Goal: Information Seeking & Learning: Learn about a topic

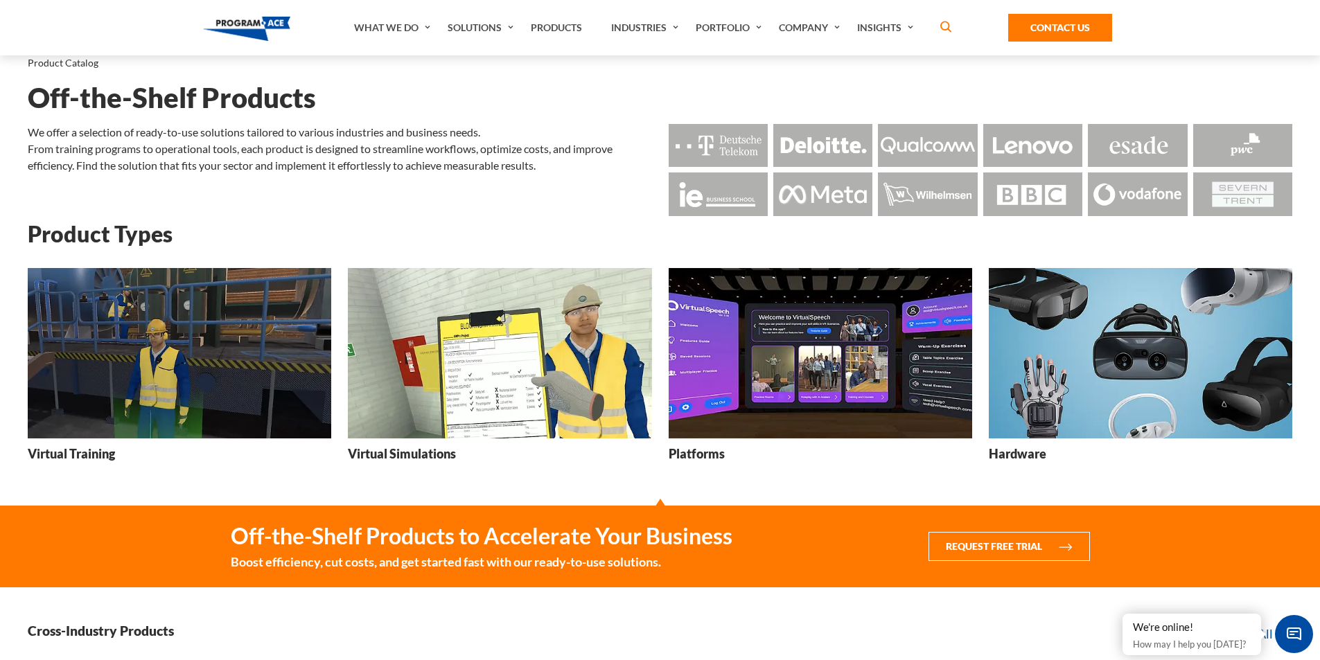
scroll to position [44, 0]
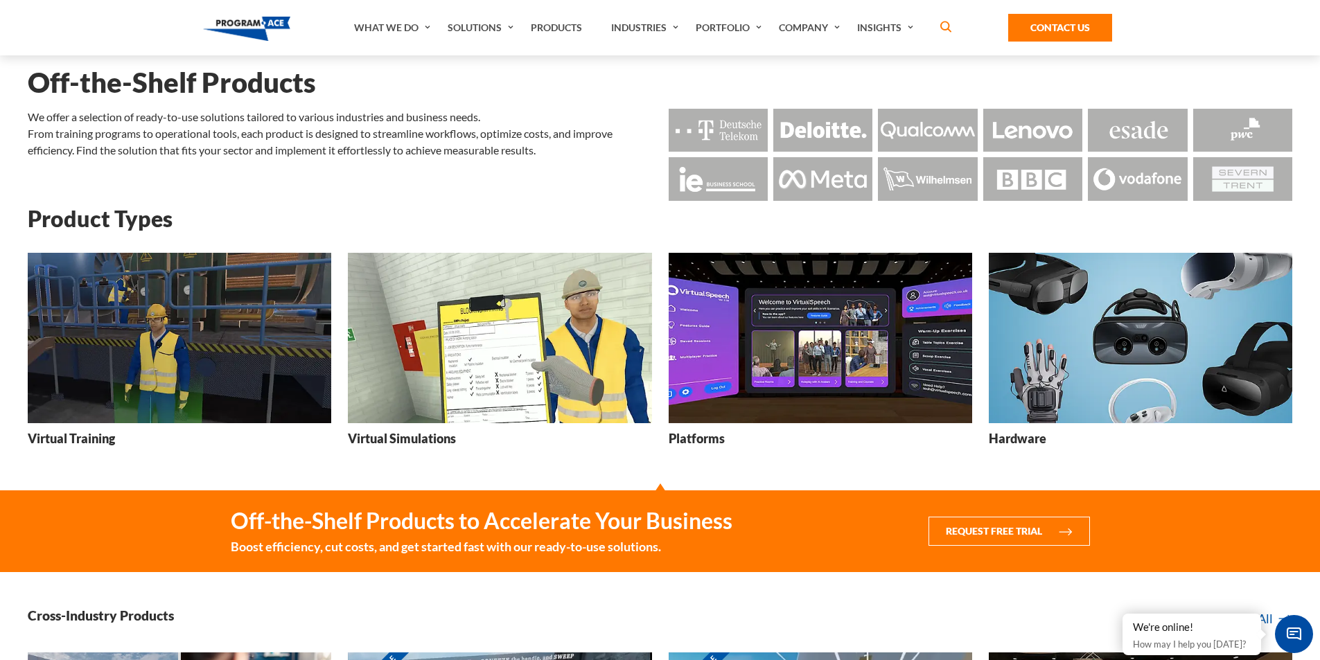
click at [304, 325] on img at bounding box center [179, 338] width 303 height 171
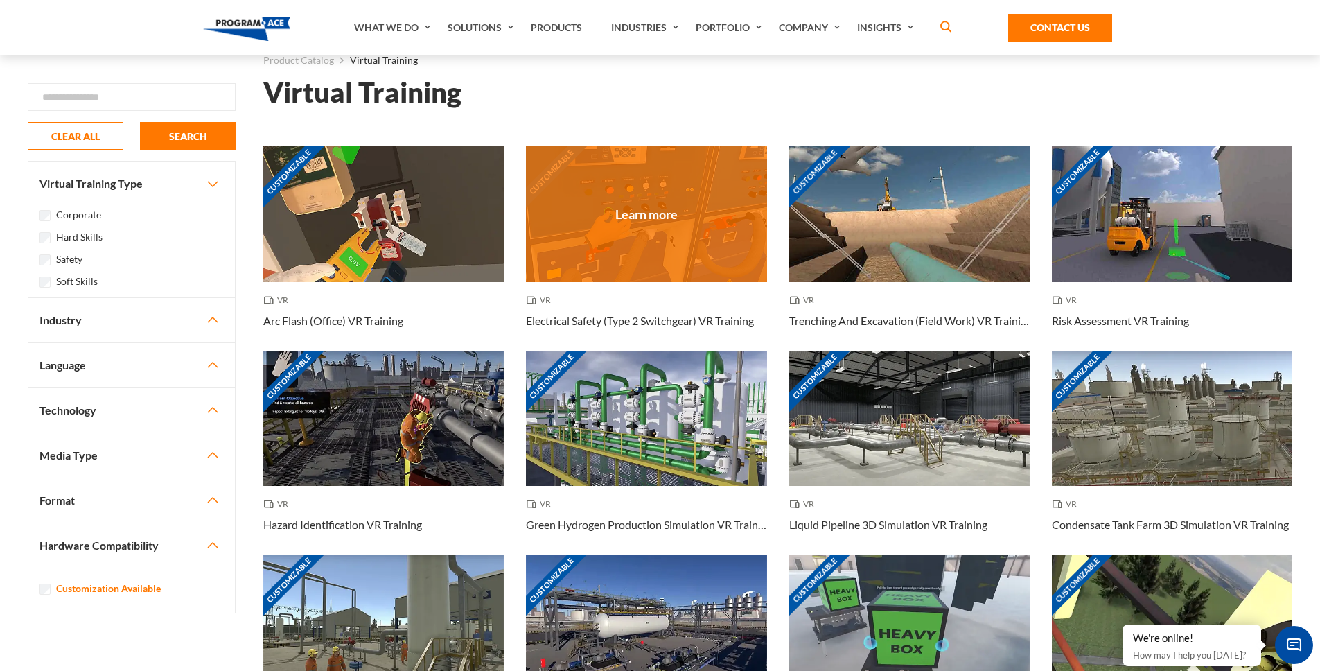
scroll to position [50, 0]
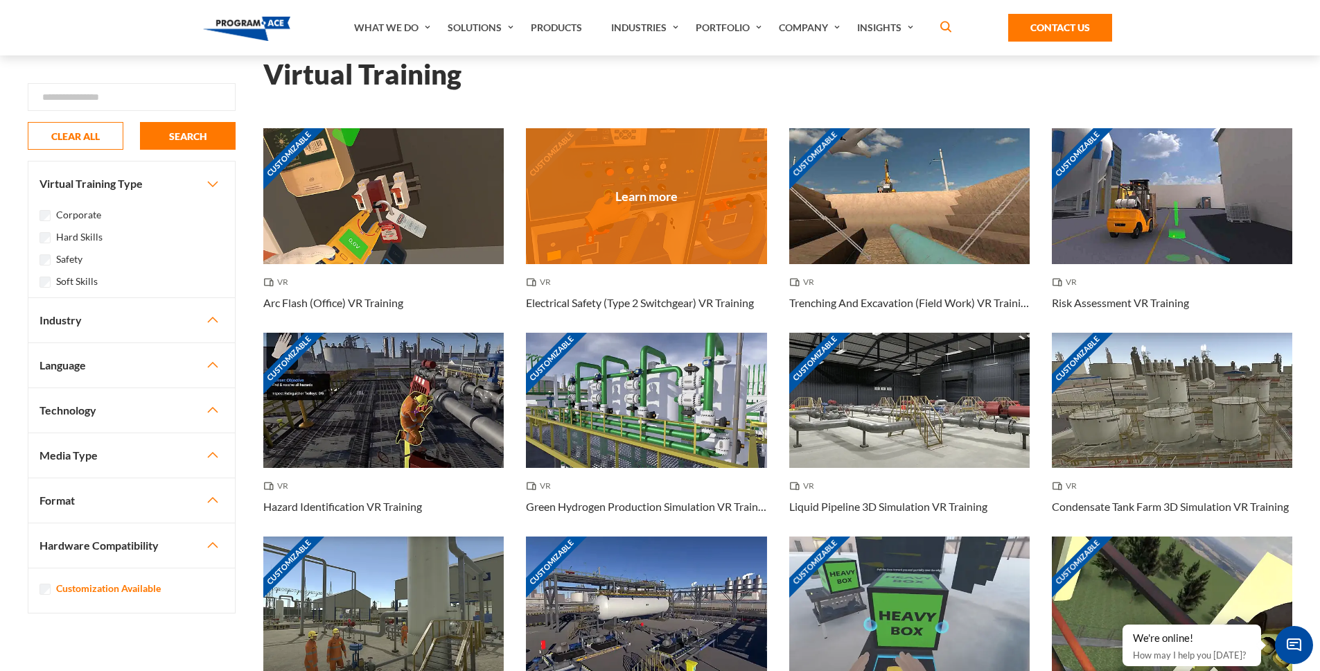
click at [635, 223] on div "Customizable" at bounding box center [646, 195] width 240 height 135
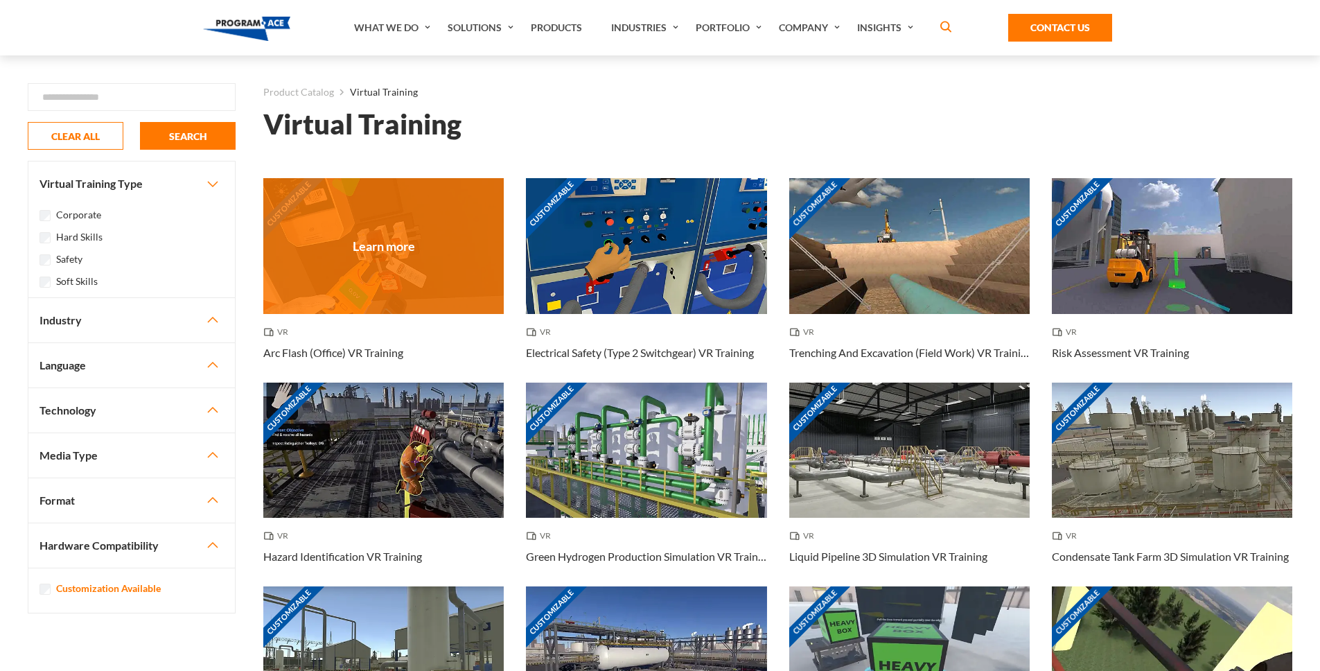
scroll to position [50, 0]
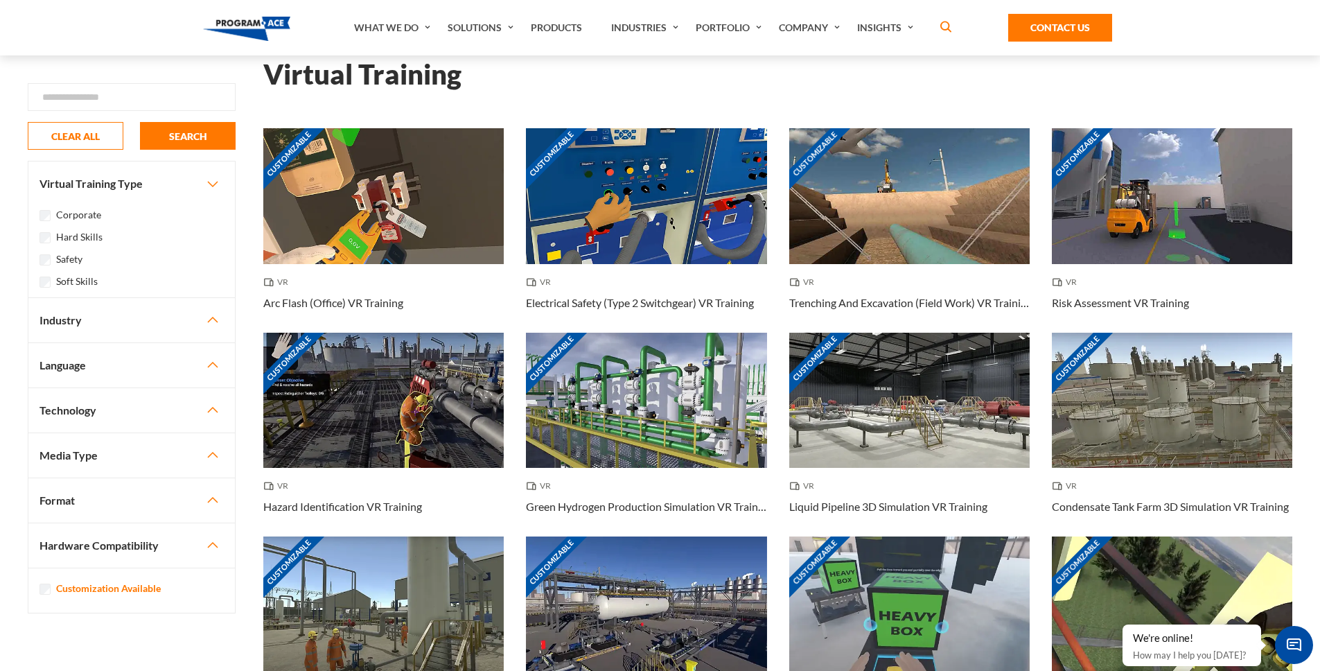
click at [75, 416] on button "Technology" at bounding box center [131, 410] width 206 height 44
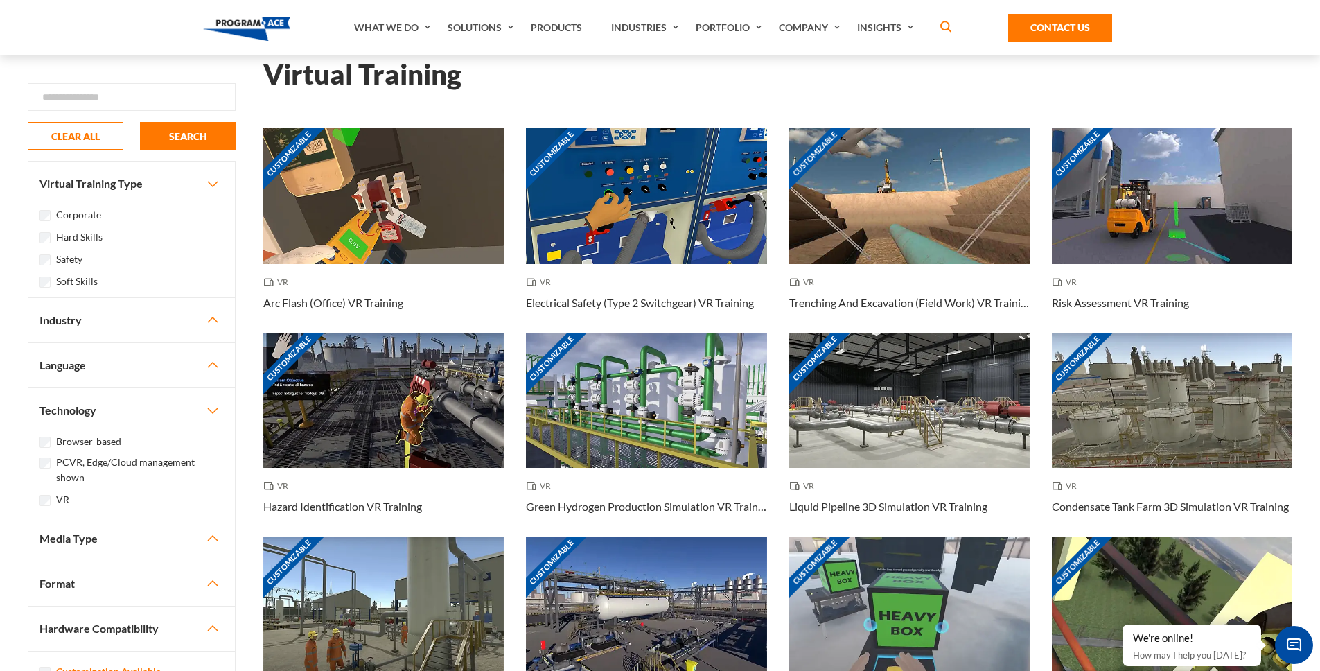
click at [108, 444] on label "Browser-based" at bounding box center [88, 441] width 65 height 15
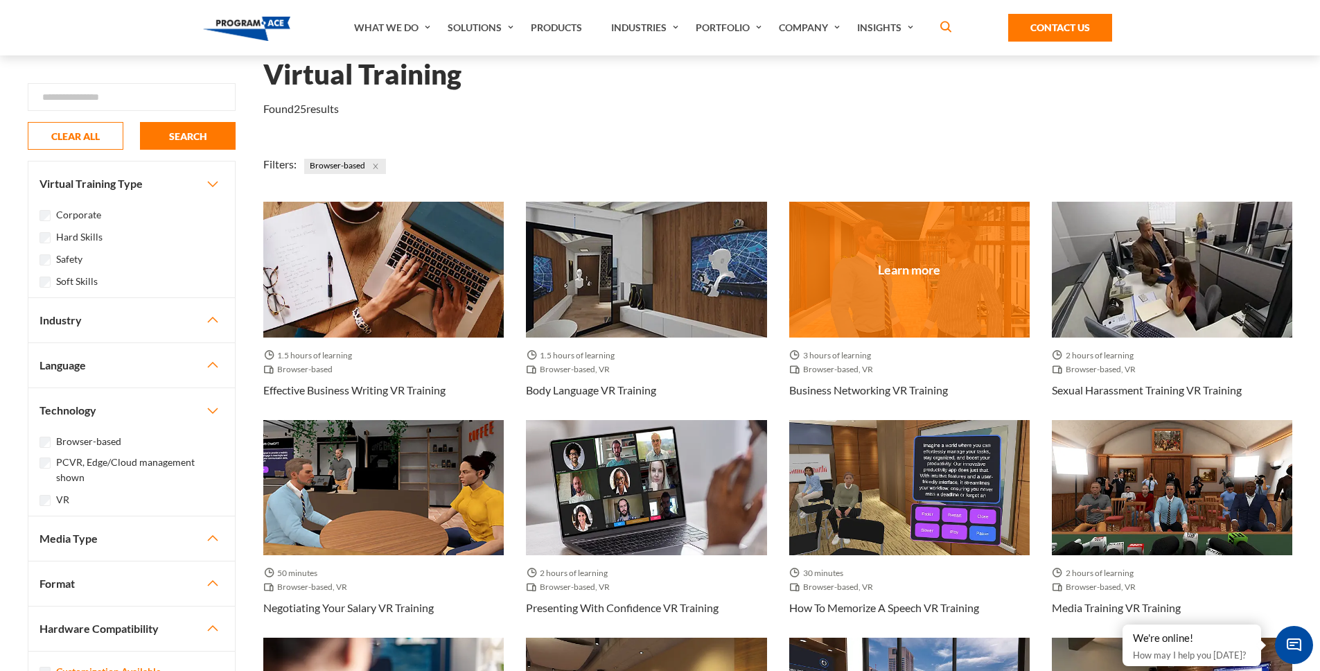
click at [889, 283] on div at bounding box center [909, 269] width 240 height 135
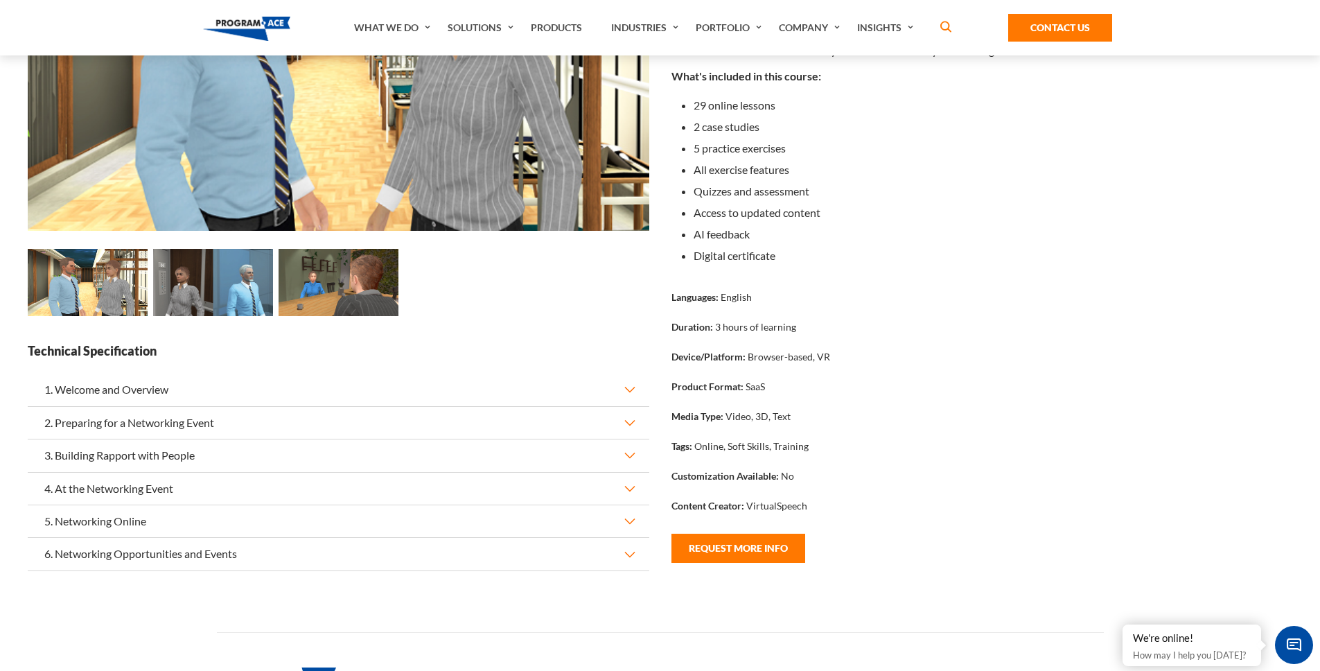
scroll to position [287, 0]
click at [137, 394] on button "1. Welcome and Overview" at bounding box center [339, 389] width 622 height 32
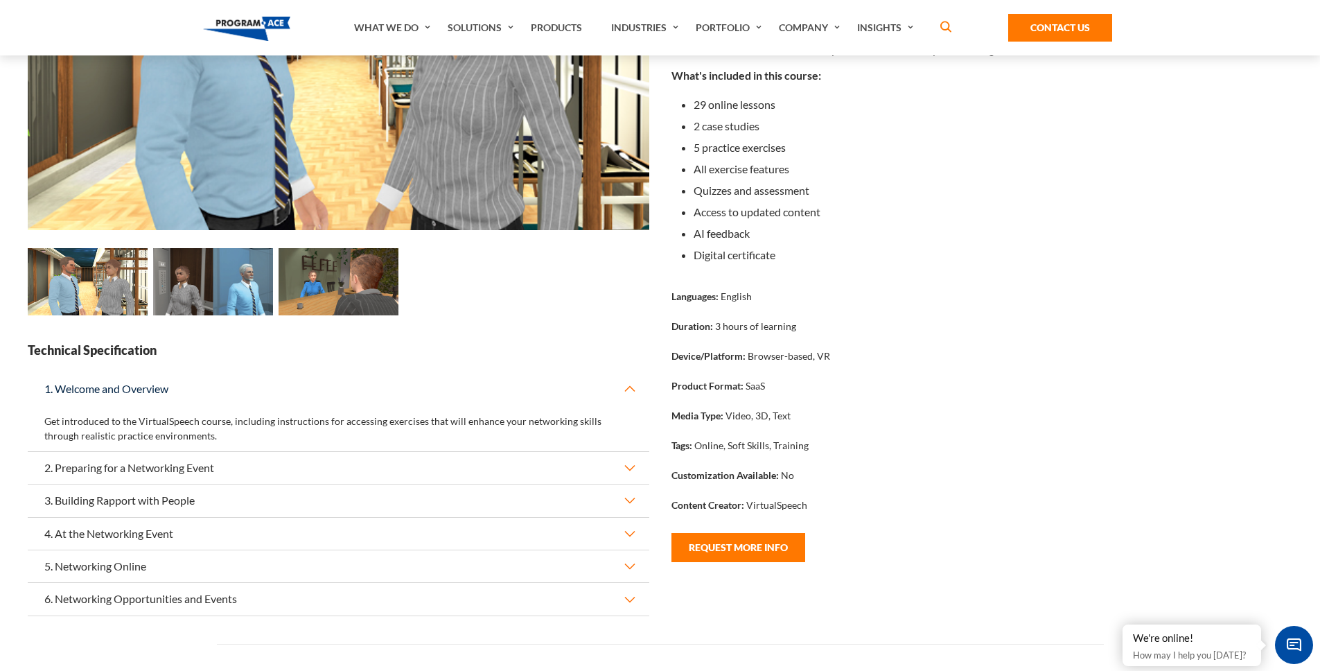
click at [183, 461] on button "2. Preparing for a Networking Event" at bounding box center [339, 468] width 622 height 32
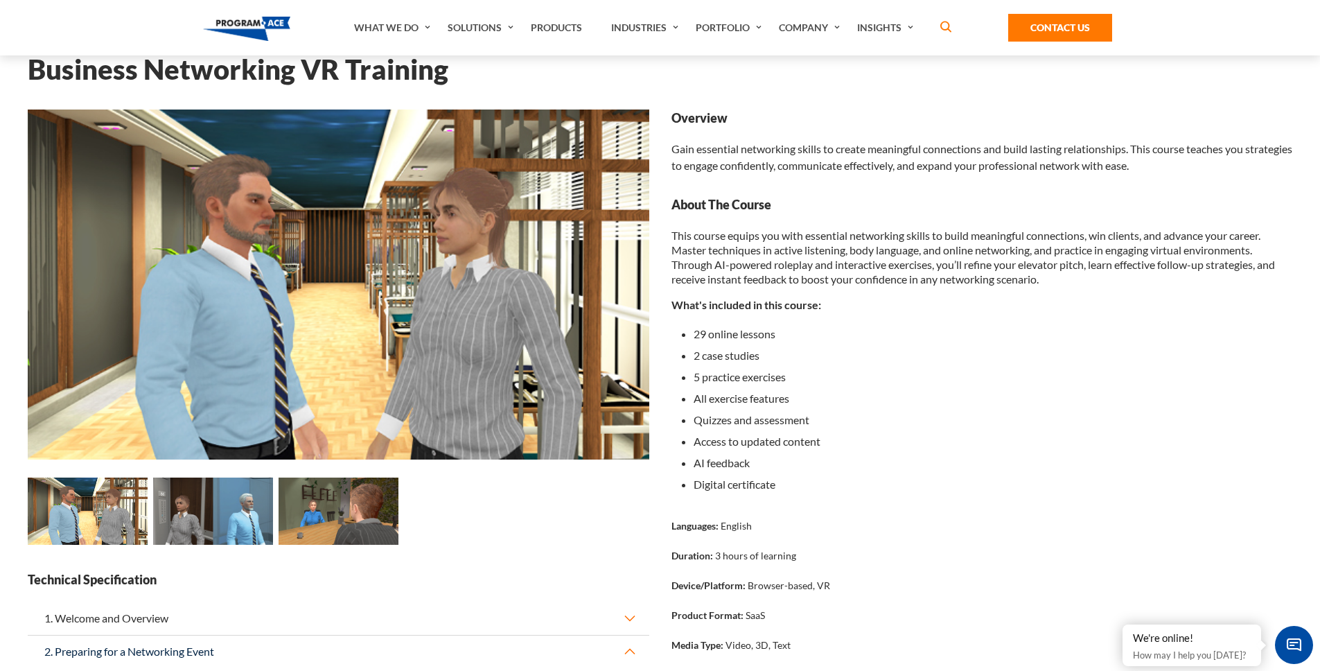
scroll to position [168, 0]
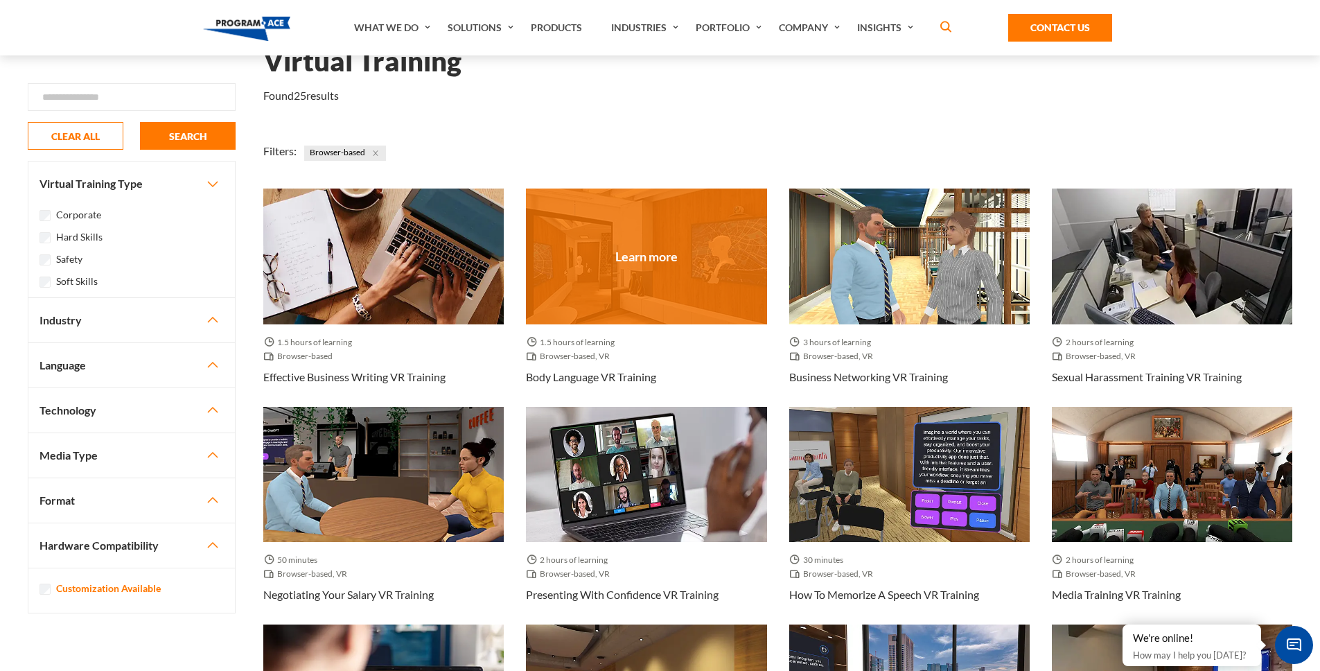
scroll to position [125, 0]
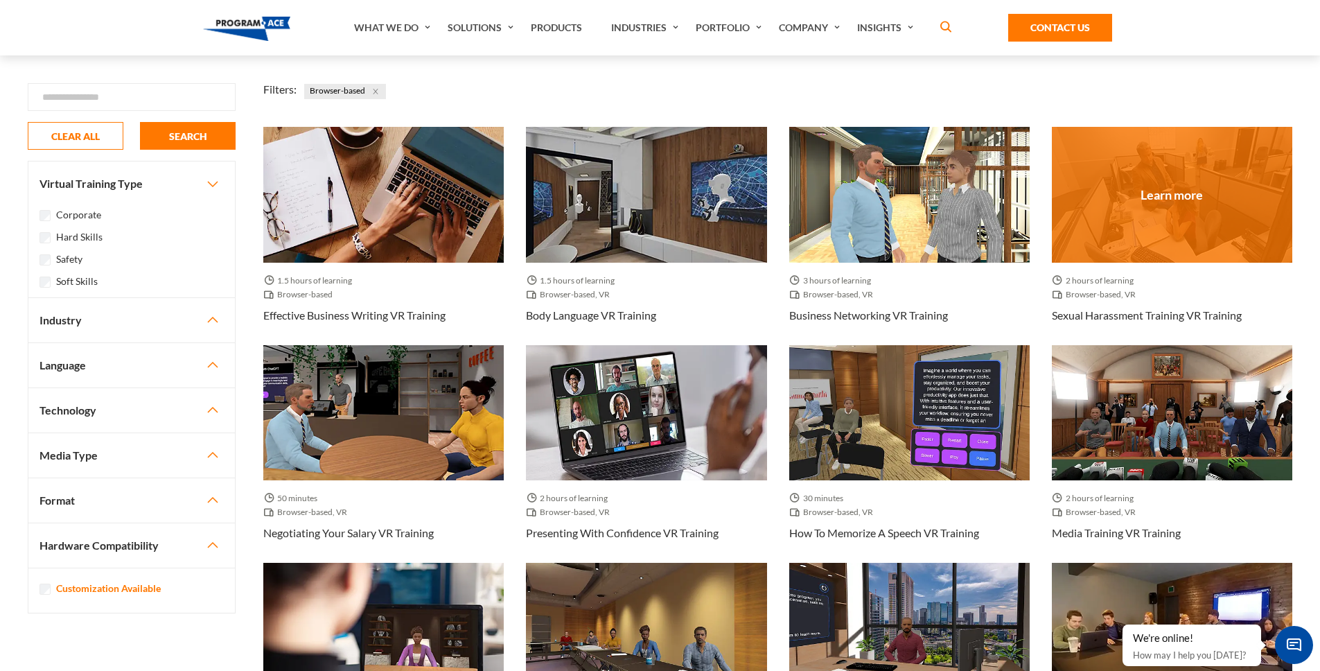
click at [1178, 202] on div at bounding box center [1172, 194] width 240 height 135
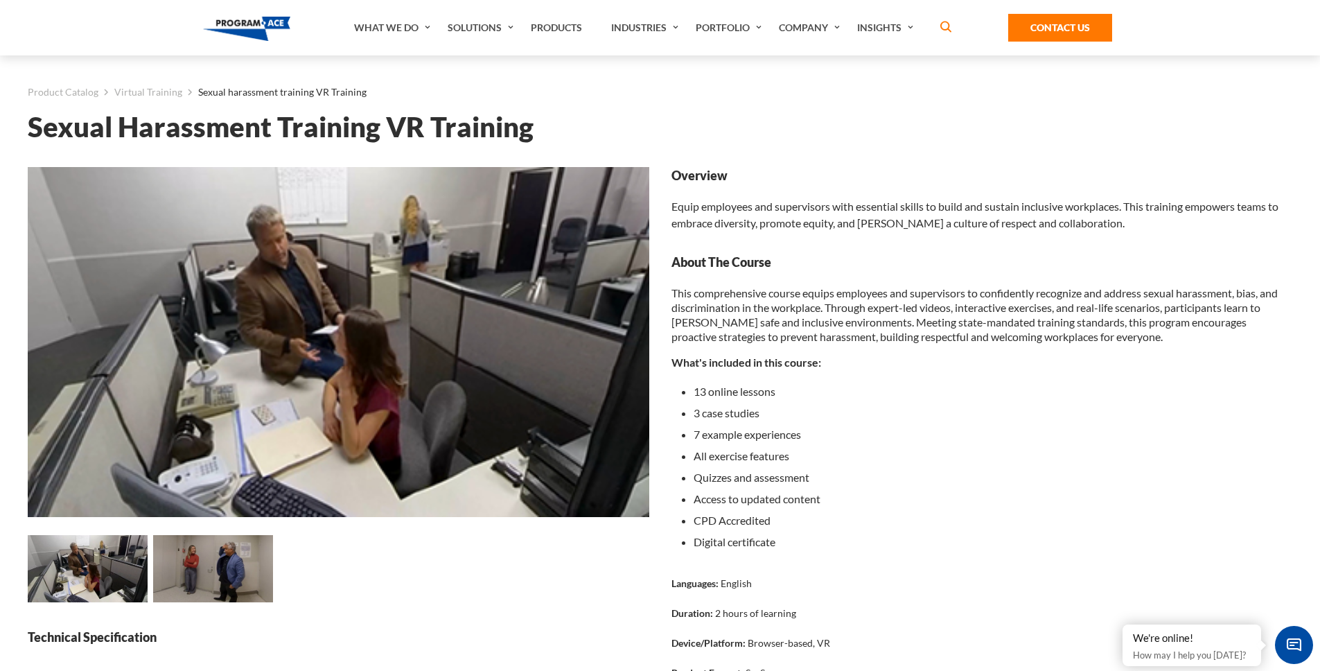
click at [211, 560] on img at bounding box center [213, 568] width 120 height 67
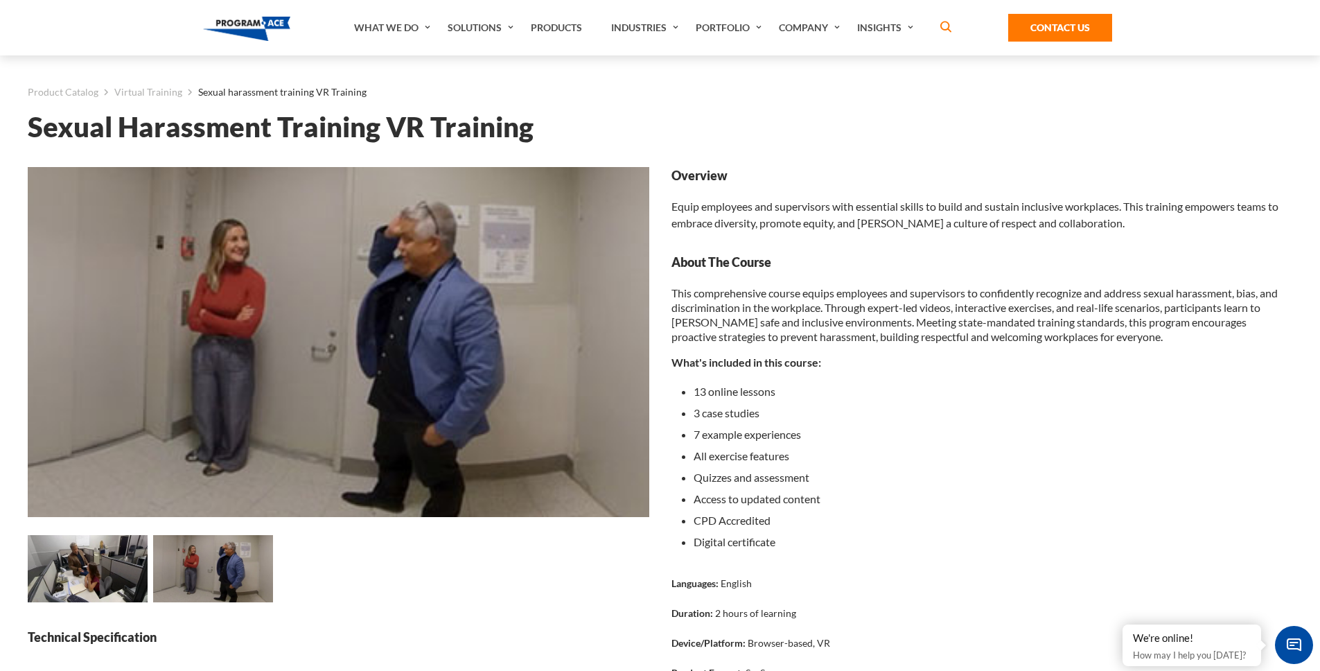
click at [106, 577] on img at bounding box center [88, 568] width 120 height 67
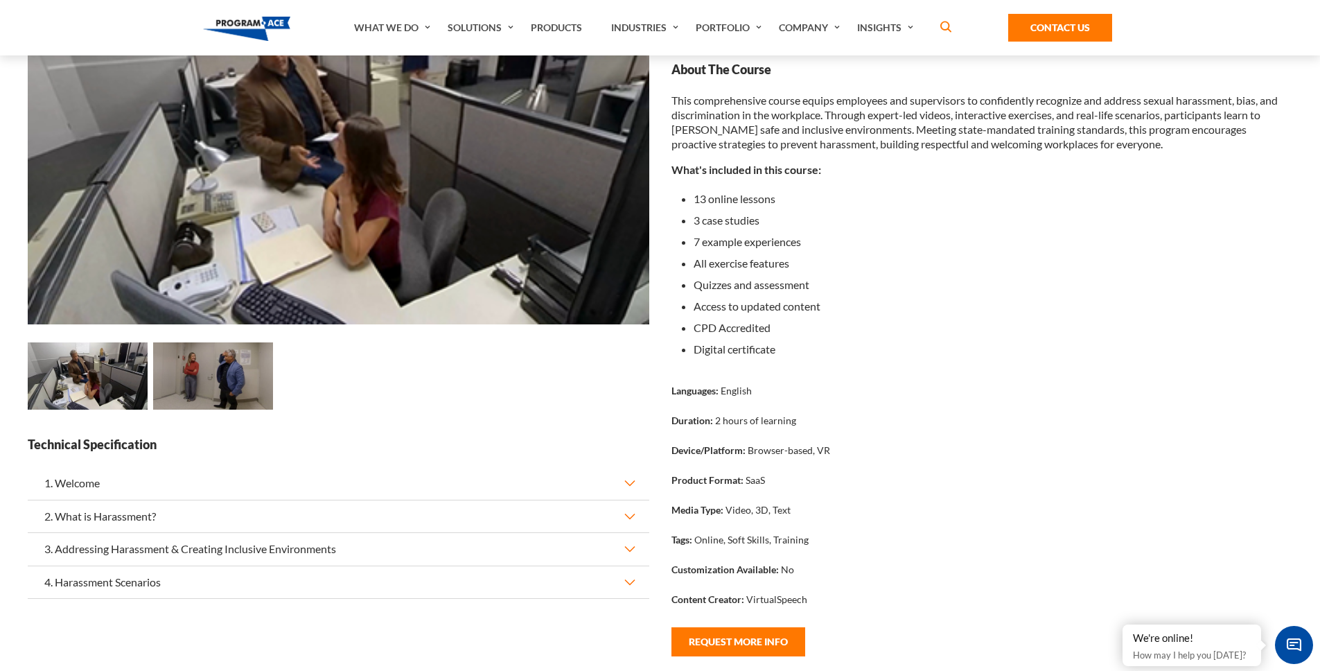
scroll to position [41, 0]
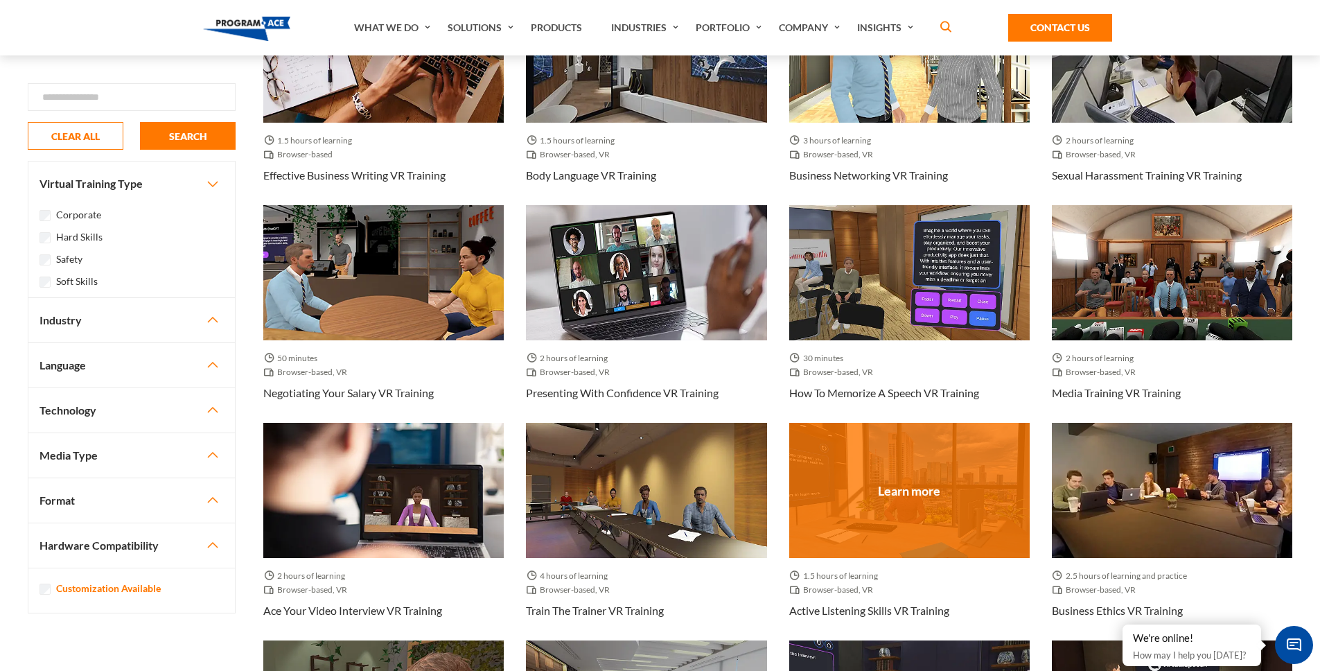
scroll to position [327, 0]
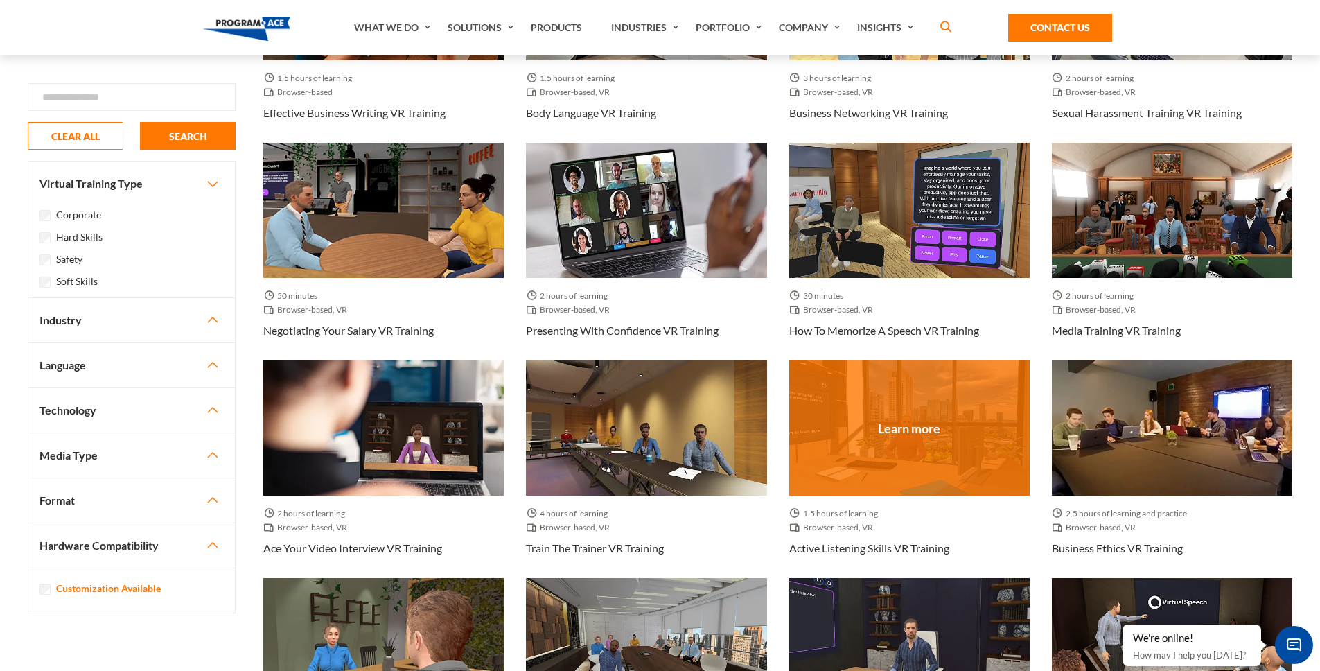
click at [922, 438] on div at bounding box center [909, 427] width 240 height 135
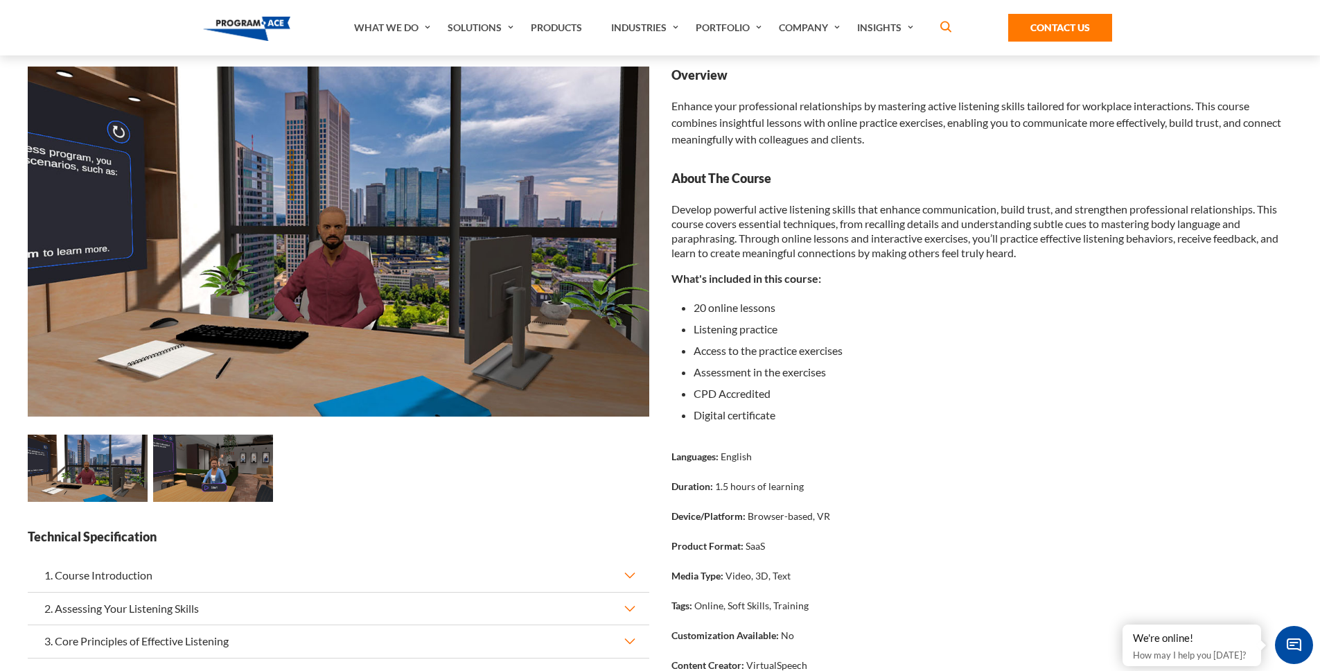
scroll to position [109, 0]
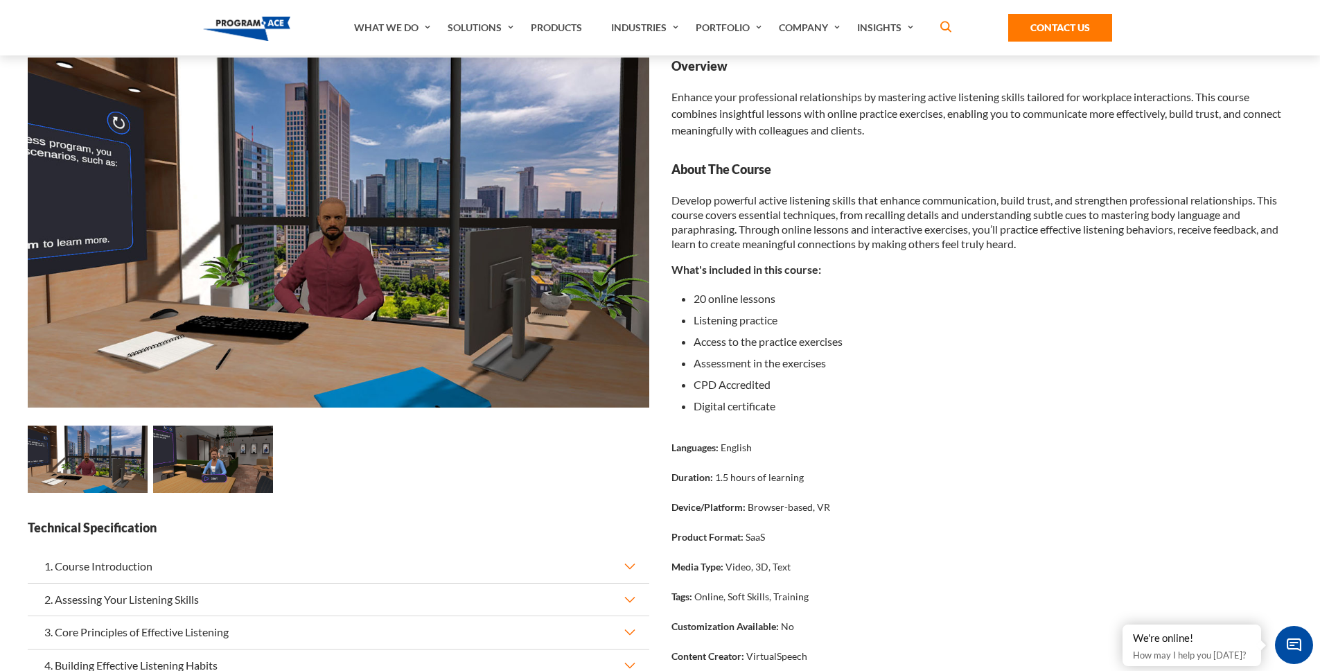
click at [206, 463] on img at bounding box center [213, 458] width 120 height 67
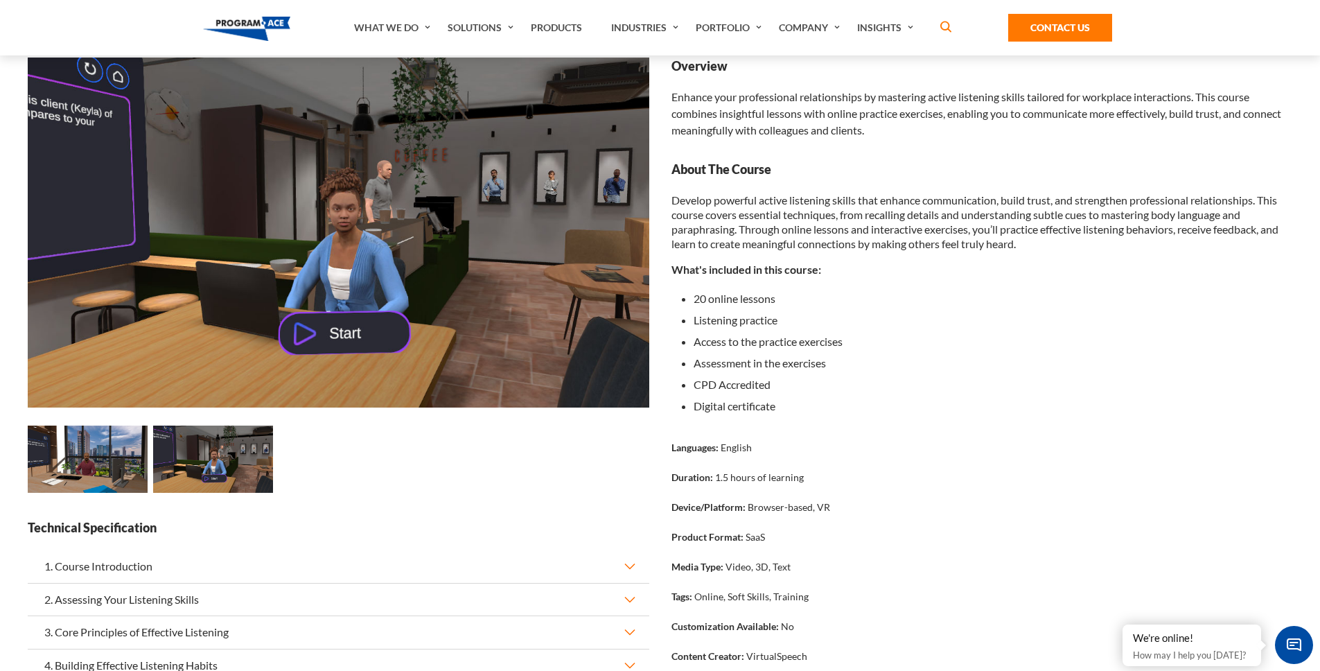
click at [94, 454] on img at bounding box center [88, 458] width 120 height 67
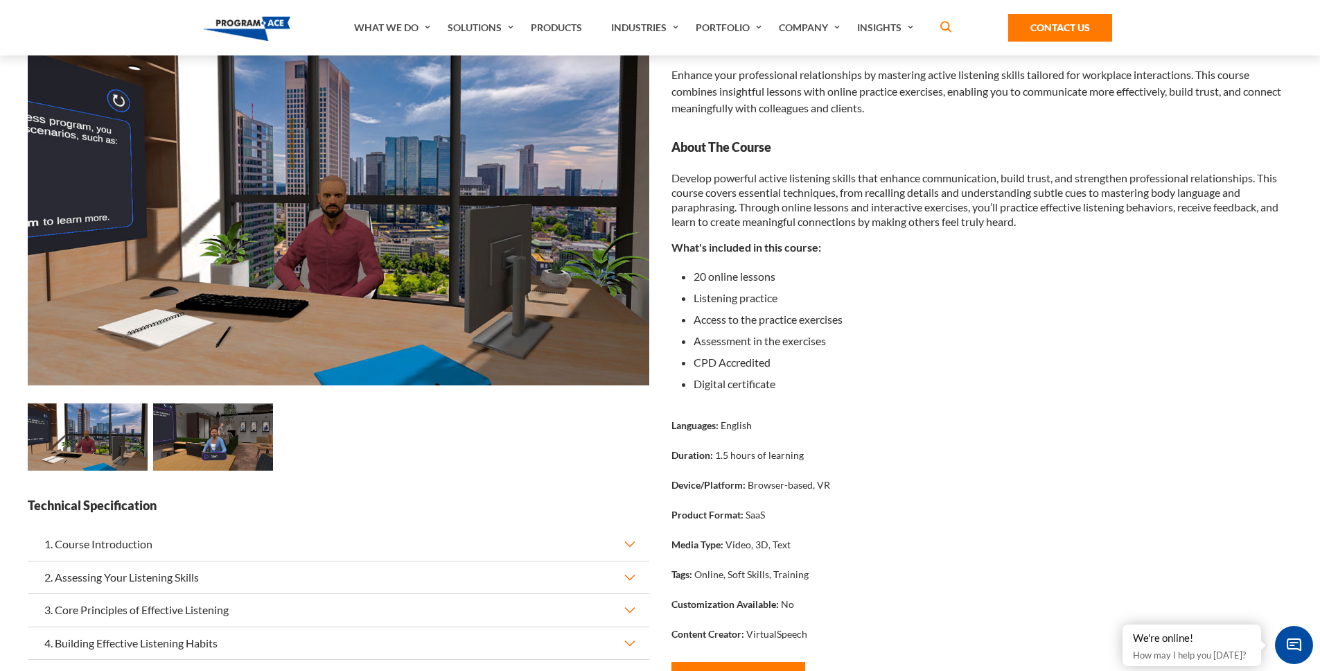
scroll to position [0, 0]
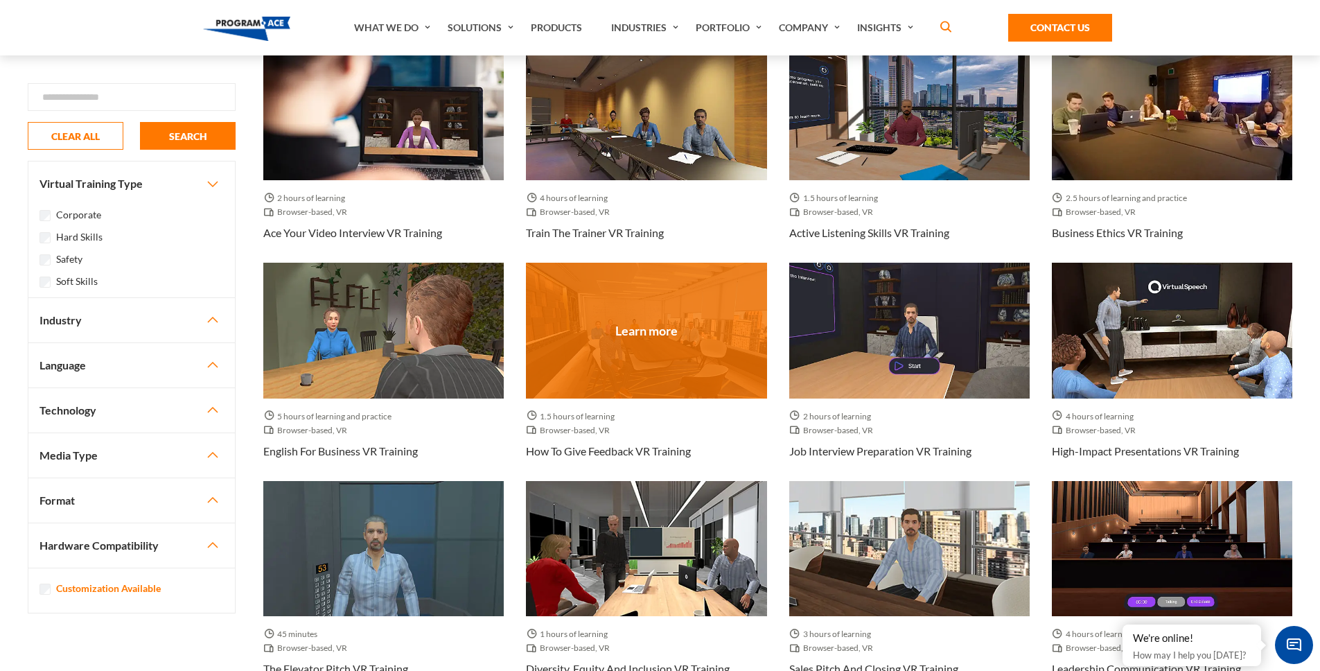
scroll to position [661, 0]
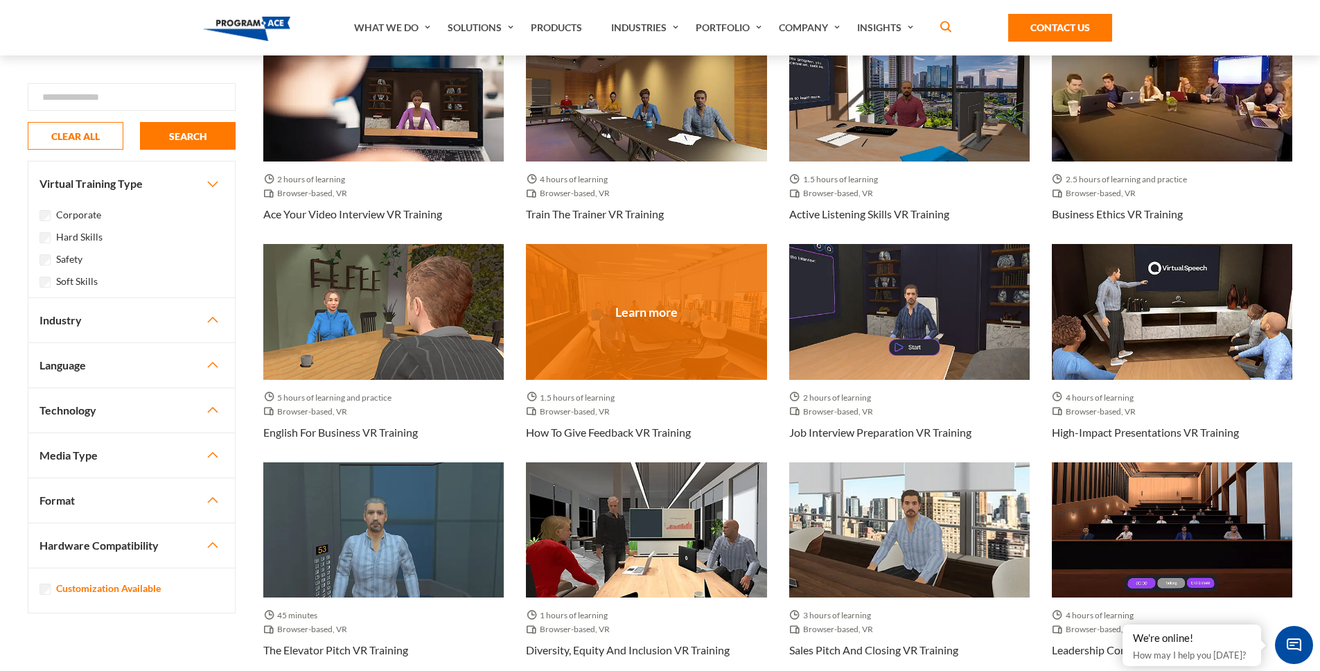
click at [631, 315] on div at bounding box center [646, 311] width 240 height 135
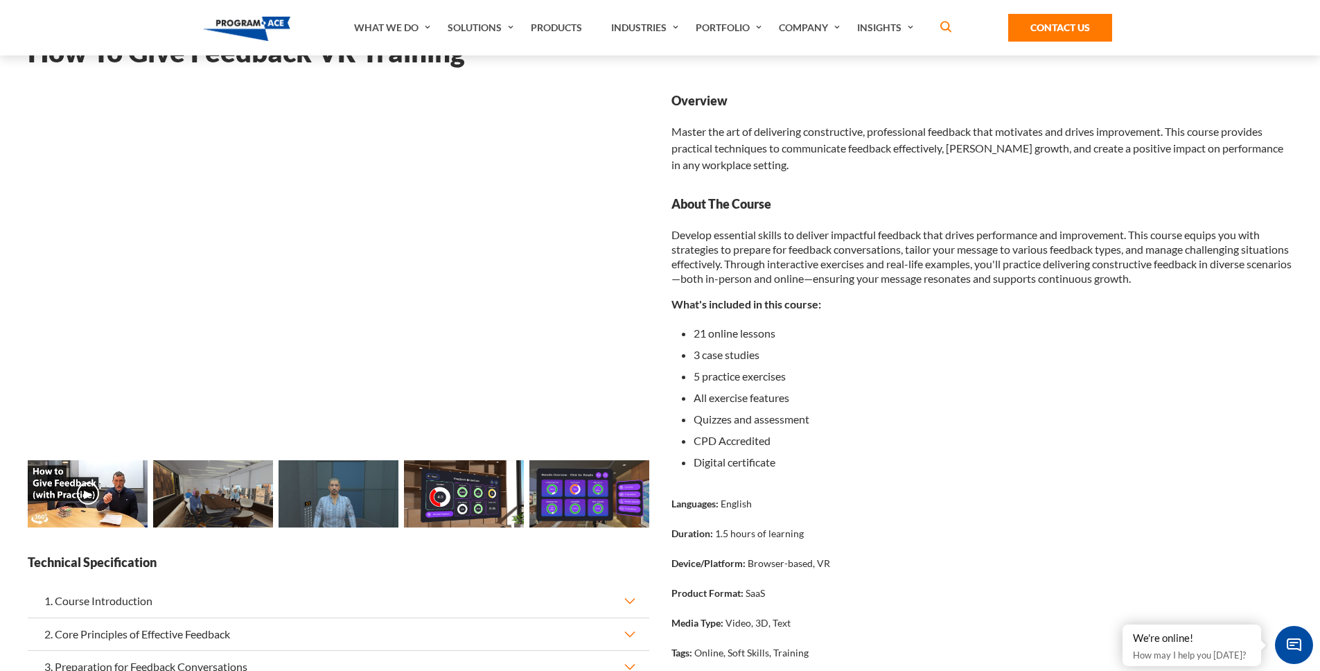
scroll to position [78, 0]
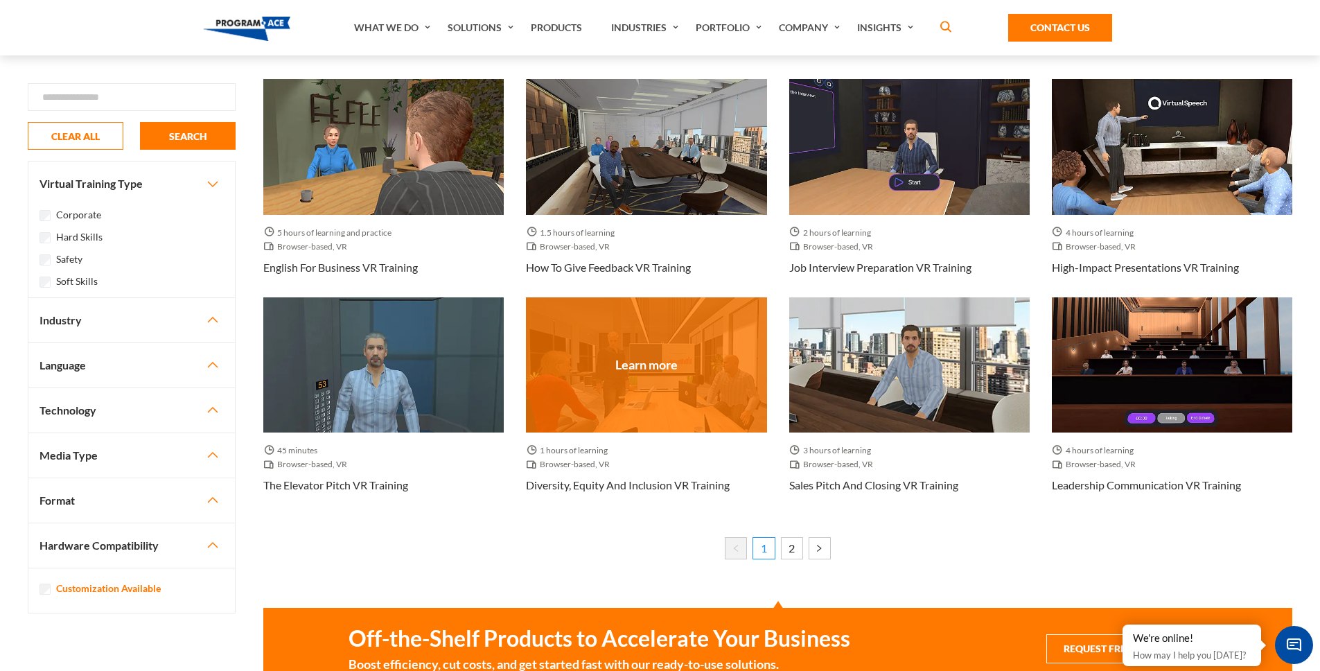
scroll to position [867, 0]
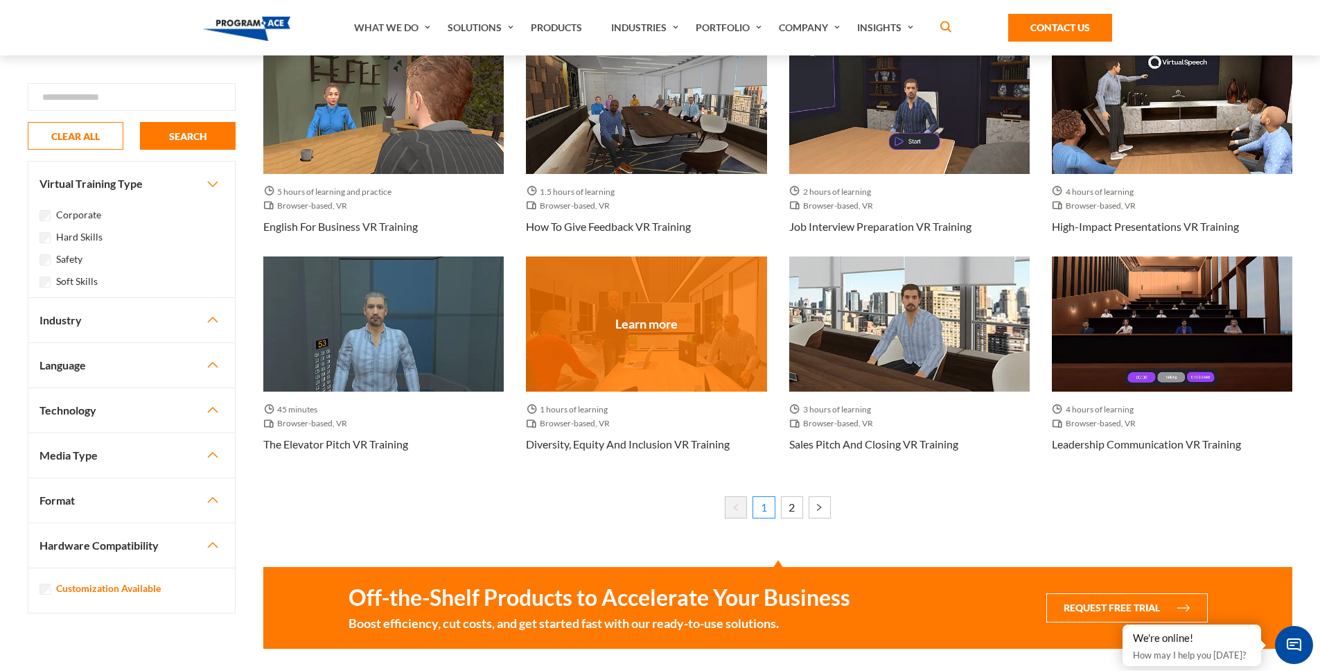
click at [669, 345] on div at bounding box center [646, 323] width 240 height 135
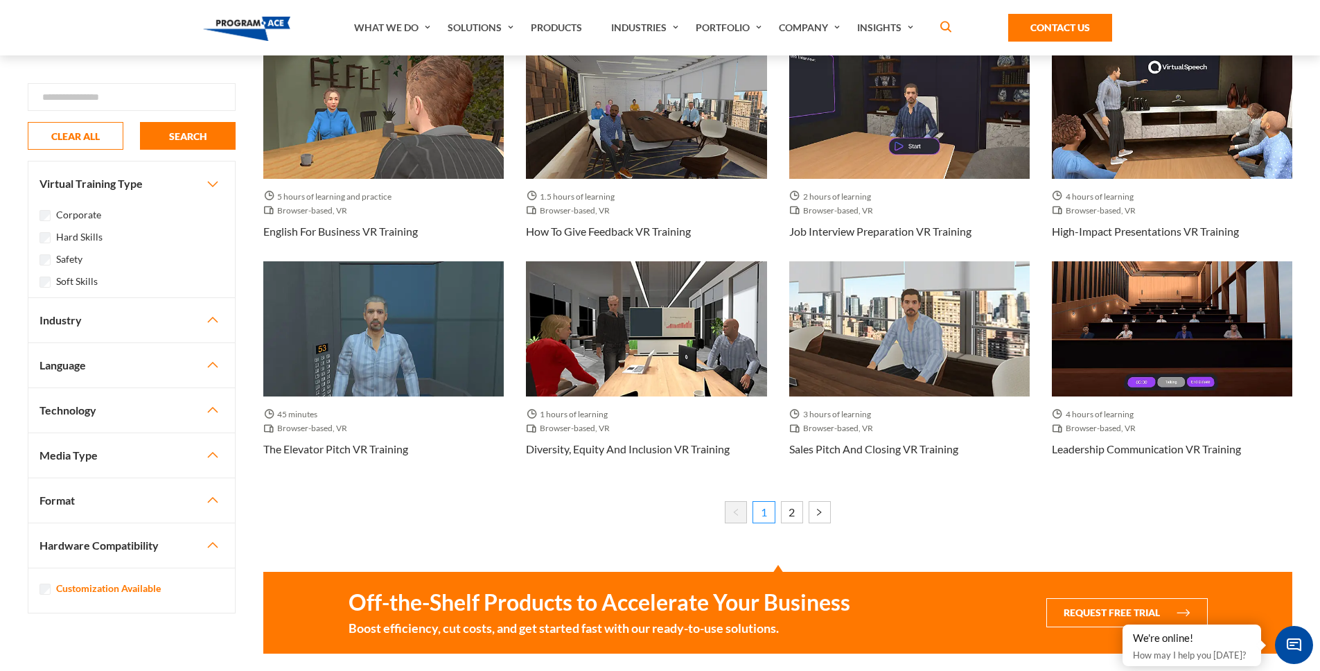
scroll to position [830, 0]
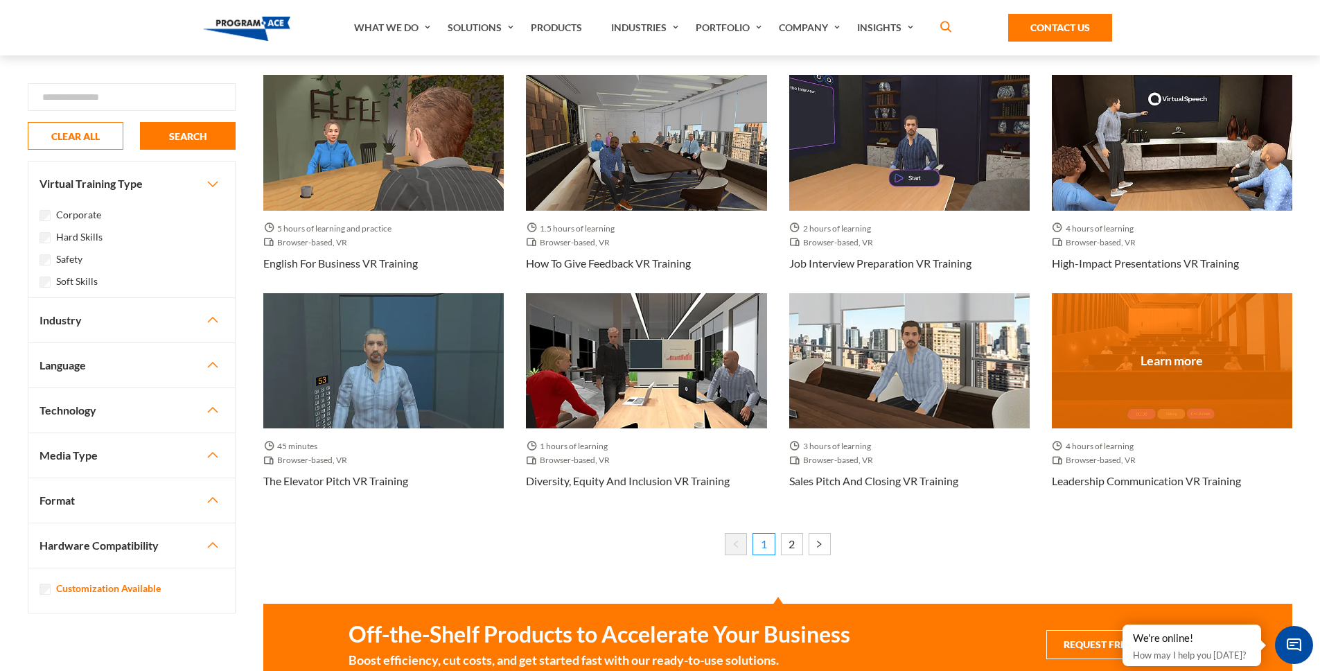
click at [1177, 362] on div at bounding box center [1172, 360] width 240 height 135
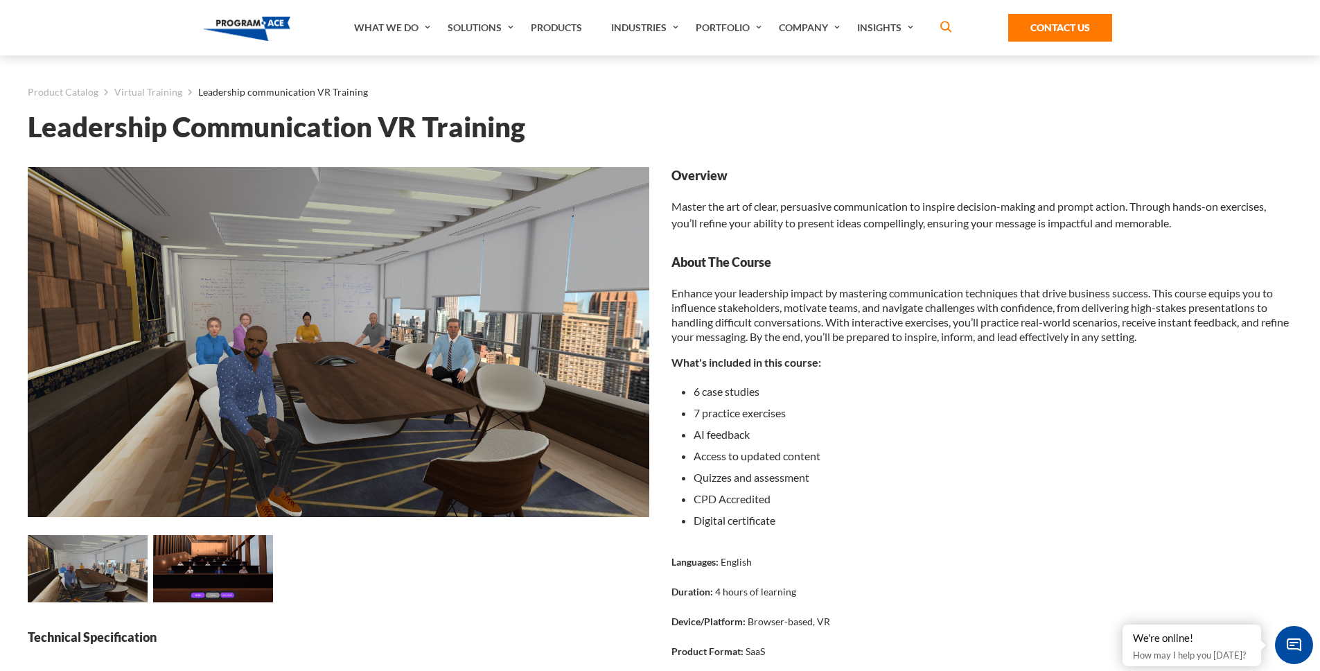
click at [297, 354] on img at bounding box center [339, 342] width 622 height 350
click at [208, 577] on img at bounding box center [213, 568] width 120 height 67
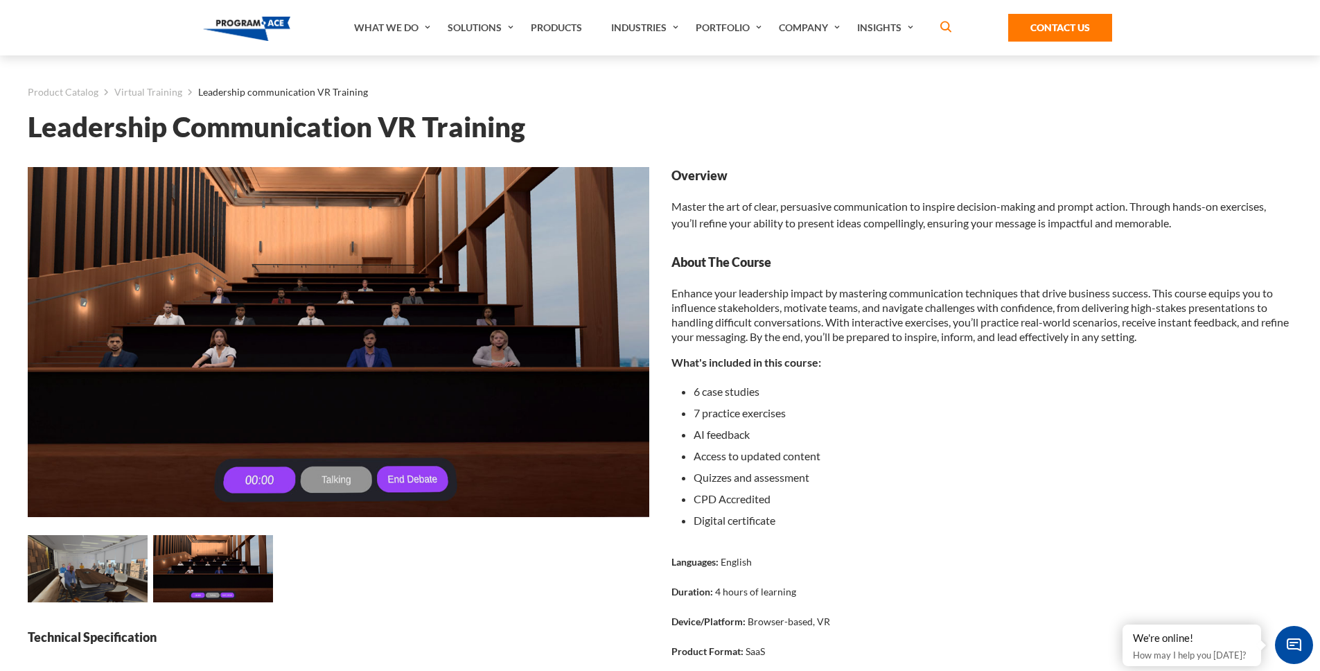
click at [114, 567] on img at bounding box center [88, 568] width 120 height 67
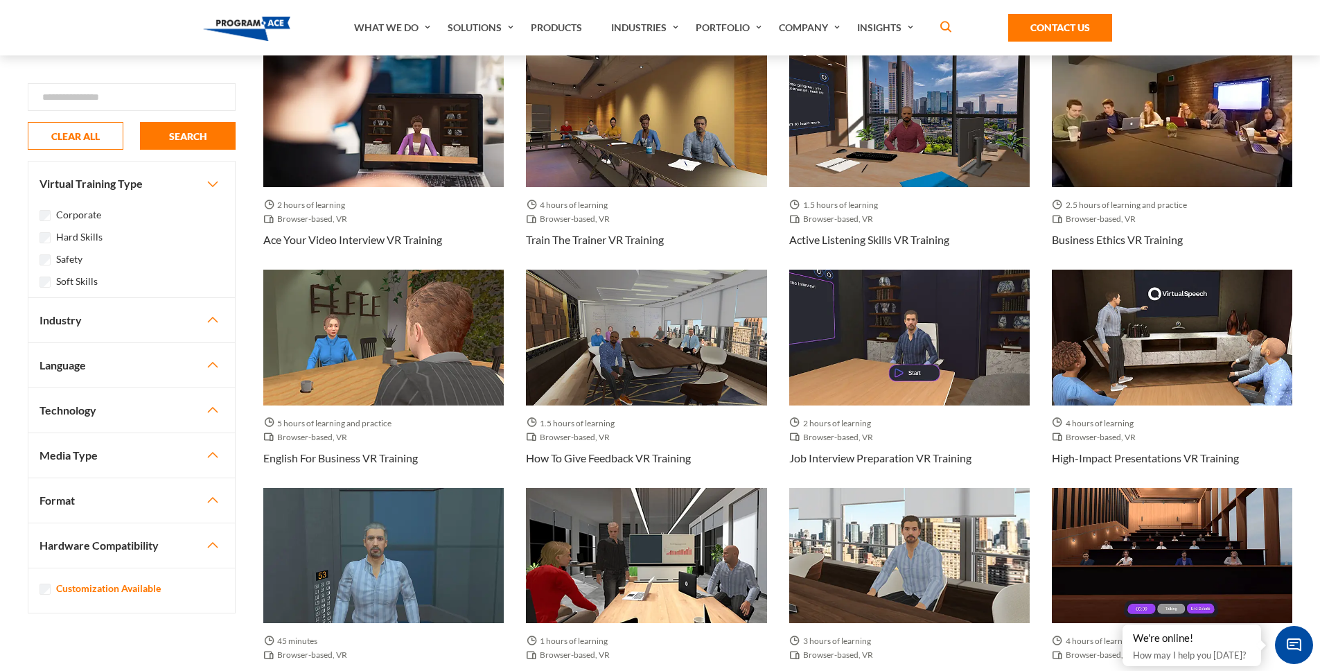
scroll to position [830, 0]
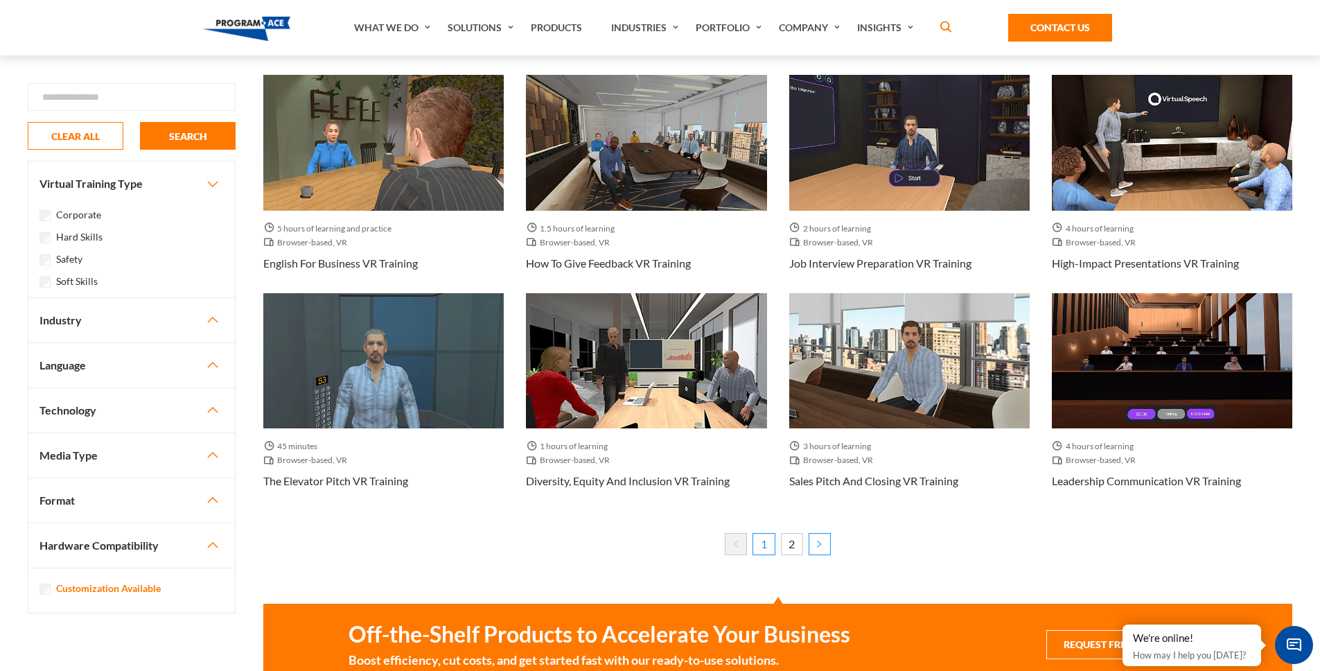
click at [820, 543] on link "Next »" at bounding box center [820, 544] width 22 height 22
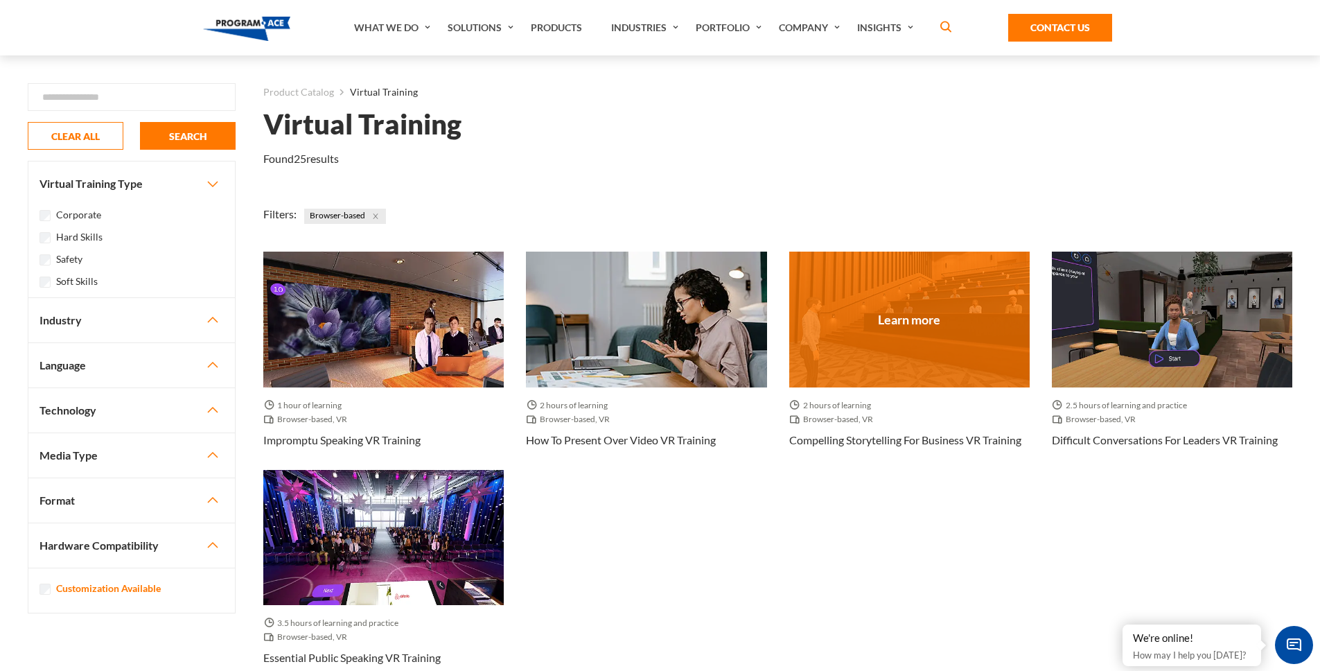
click at [895, 342] on div at bounding box center [909, 319] width 240 height 135
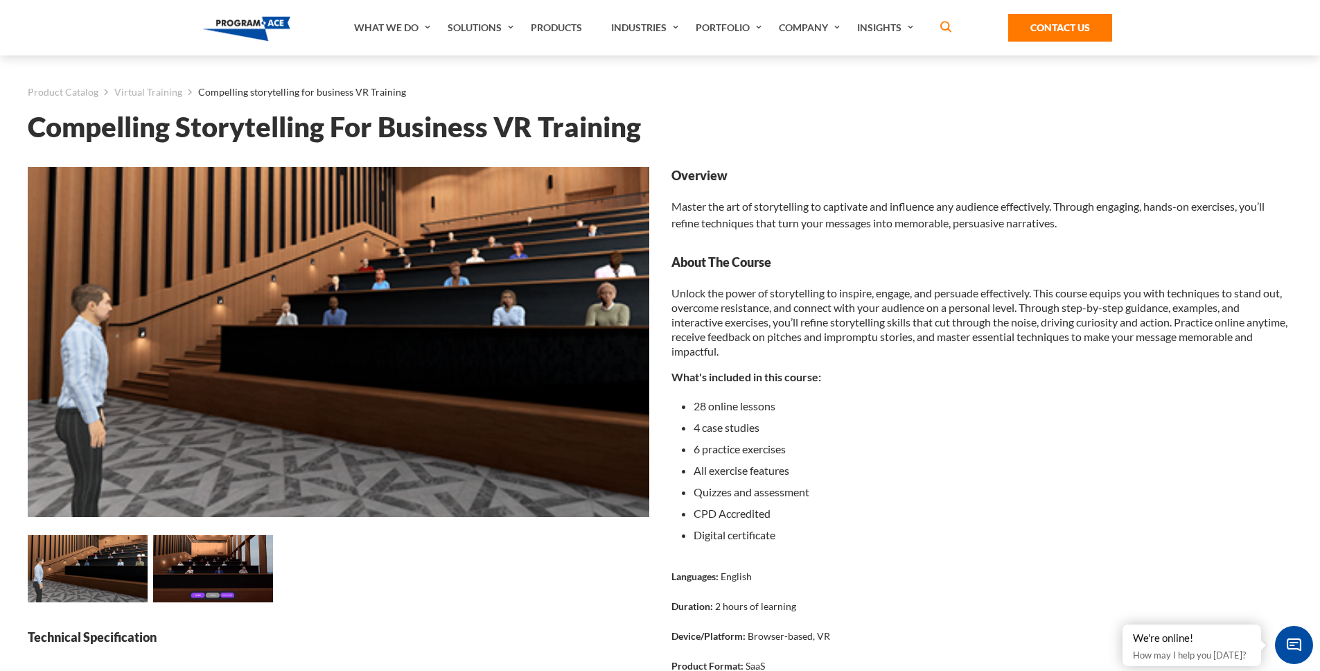
click at [211, 574] on img at bounding box center [213, 568] width 120 height 67
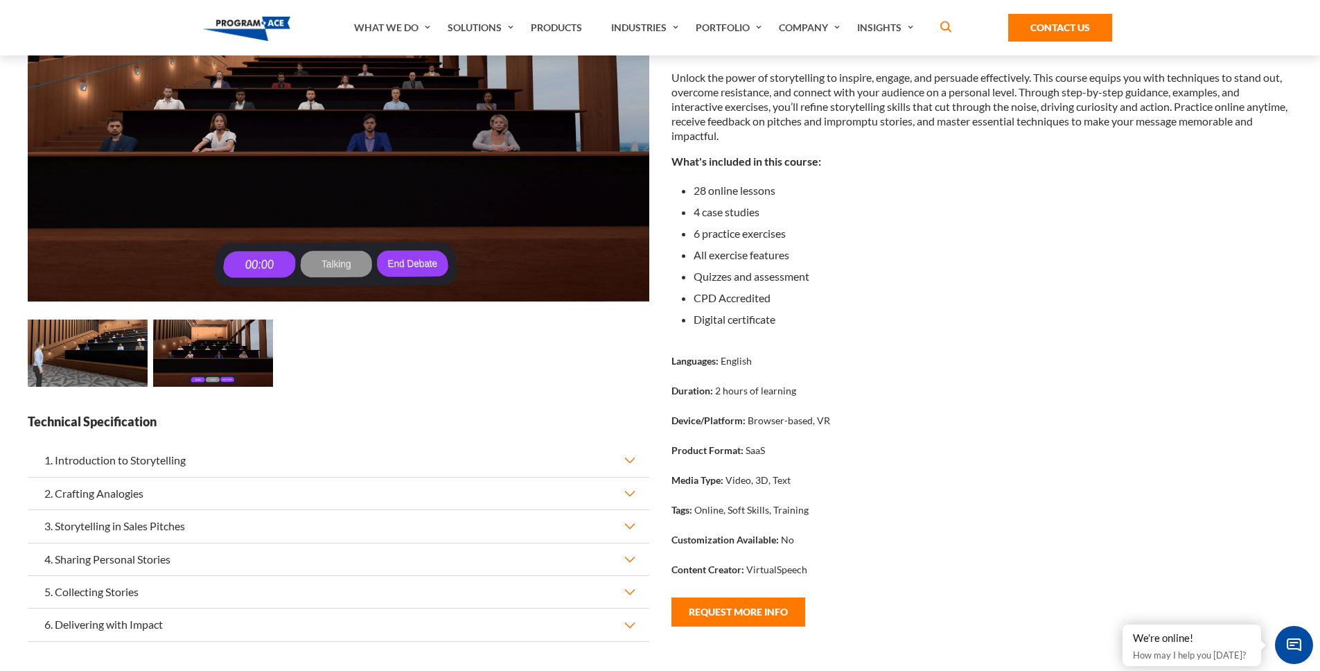
scroll to position [217, 0]
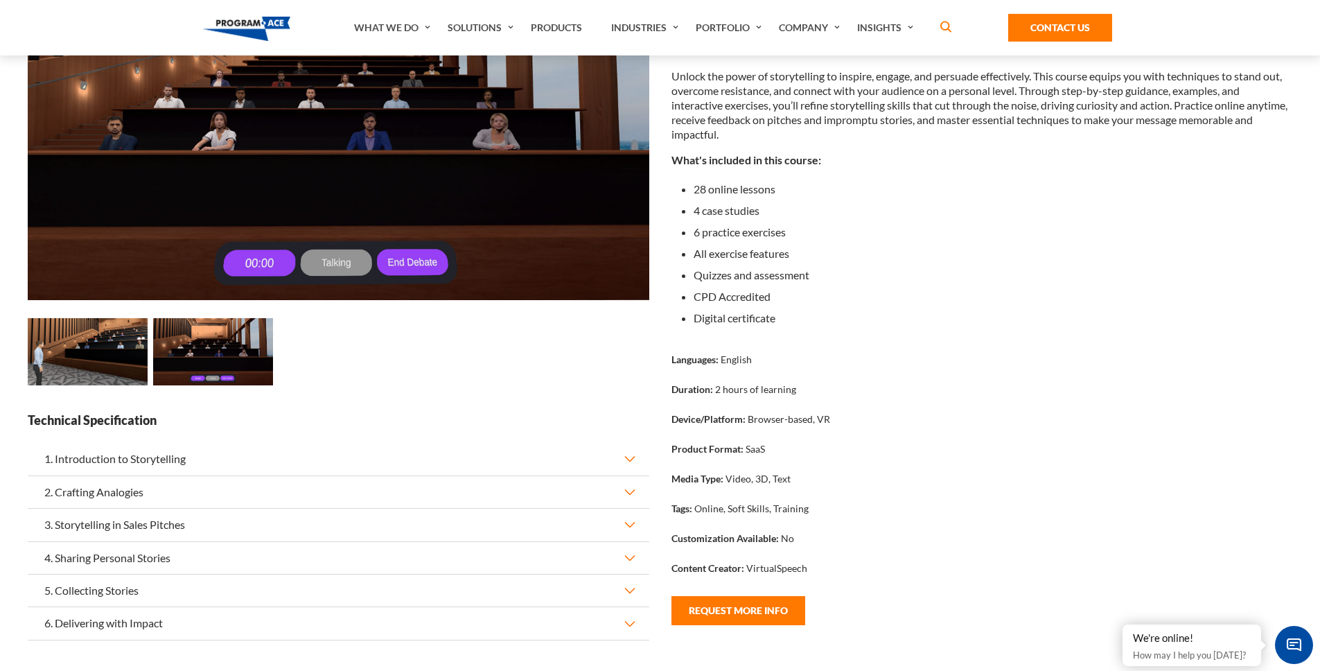
click at [168, 456] on button "1. Introduction to Storytelling" at bounding box center [339, 459] width 622 height 32
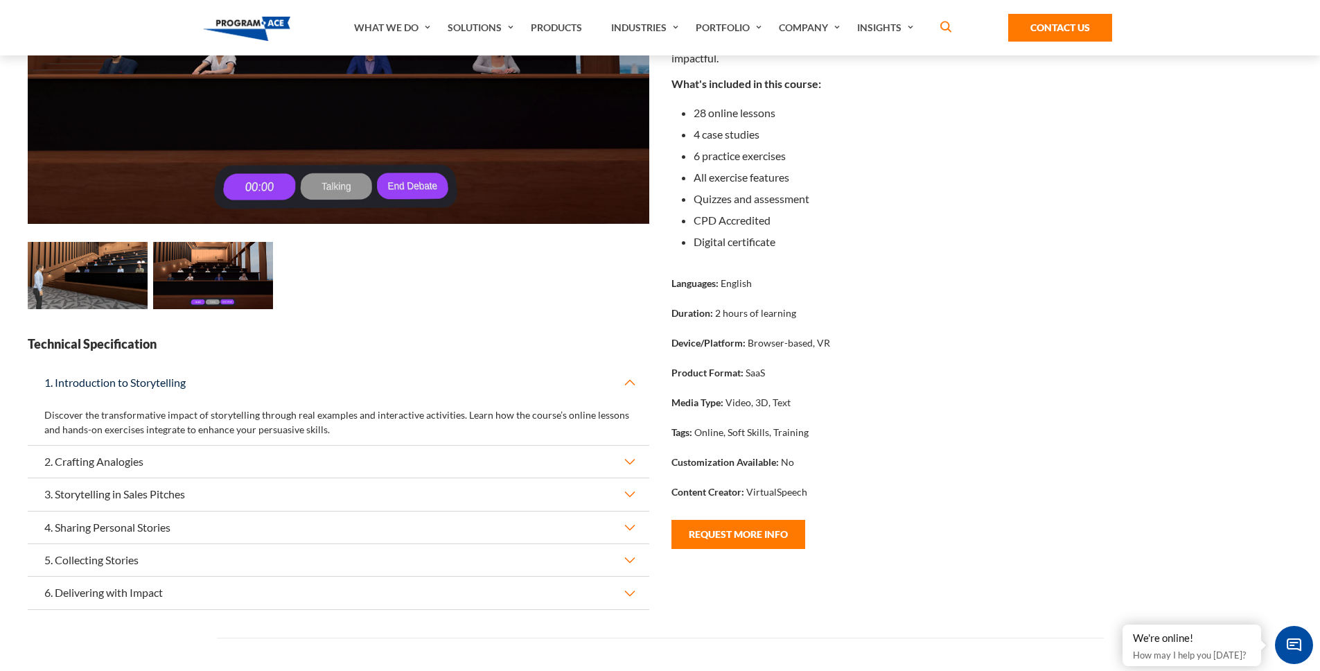
scroll to position [301, 0]
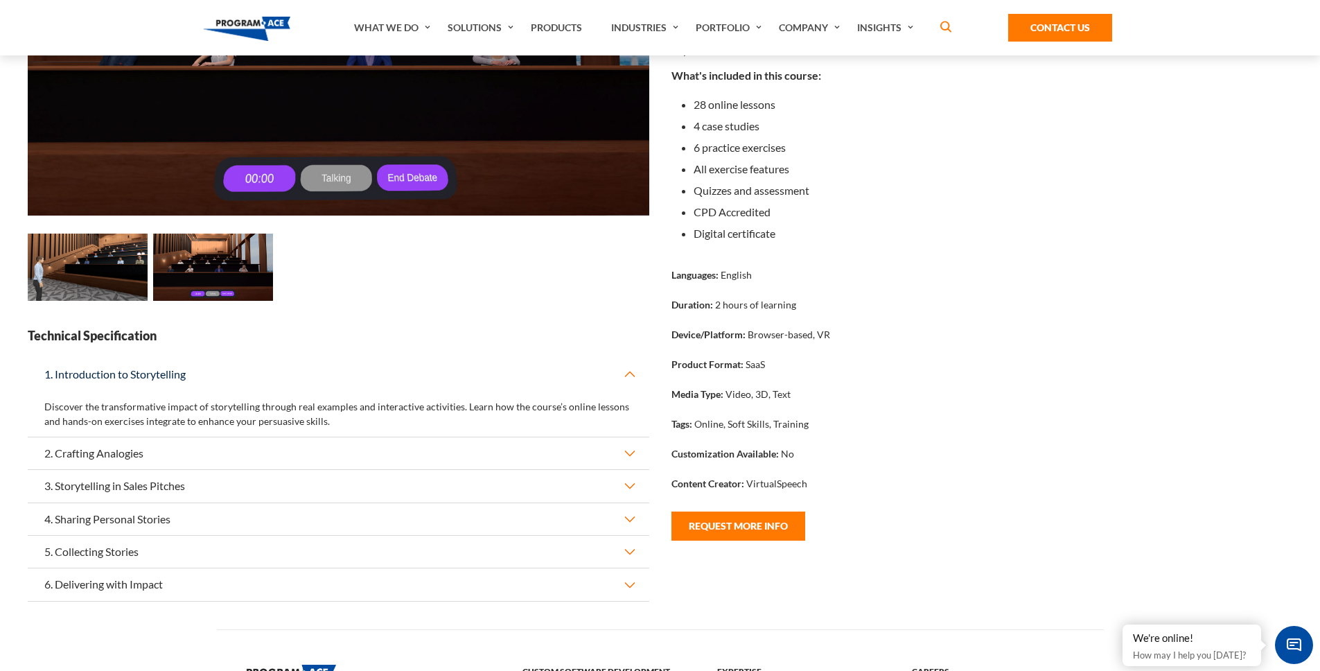
click at [117, 454] on button "2. Crafting Analogies" at bounding box center [339, 453] width 622 height 32
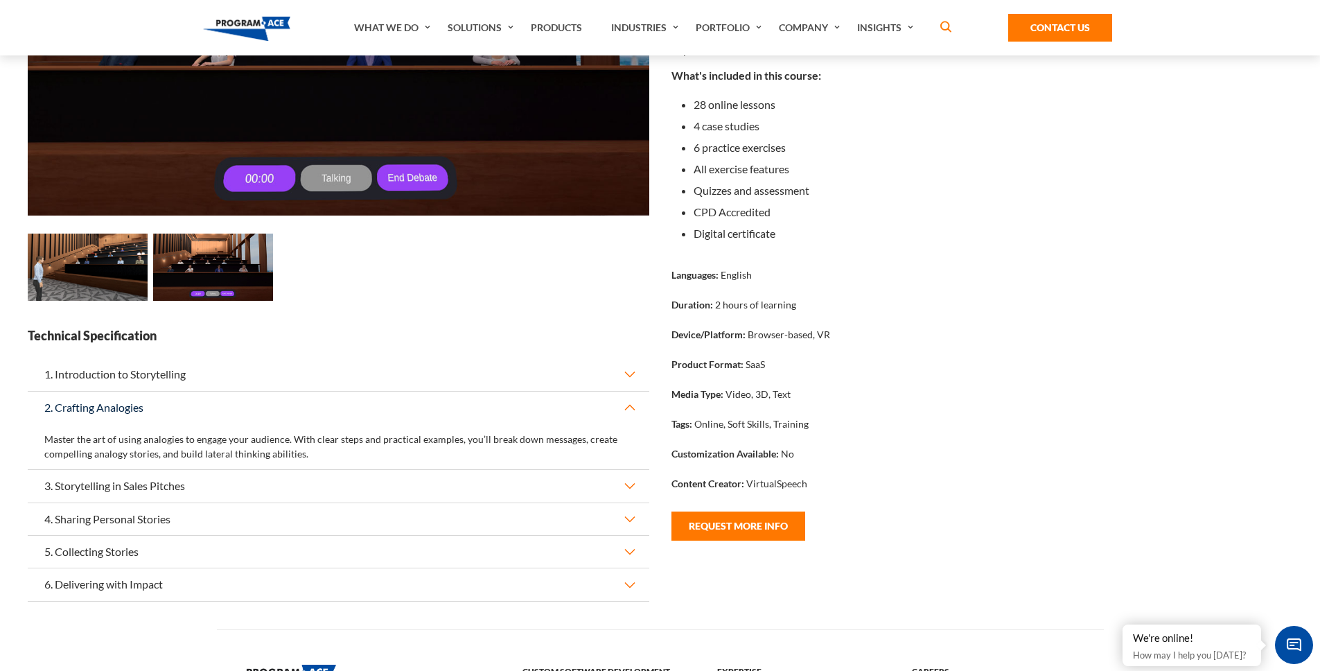
click at [157, 484] on button "3. Storytelling in Sales Pitches" at bounding box center [339, 486] width 622 height 32
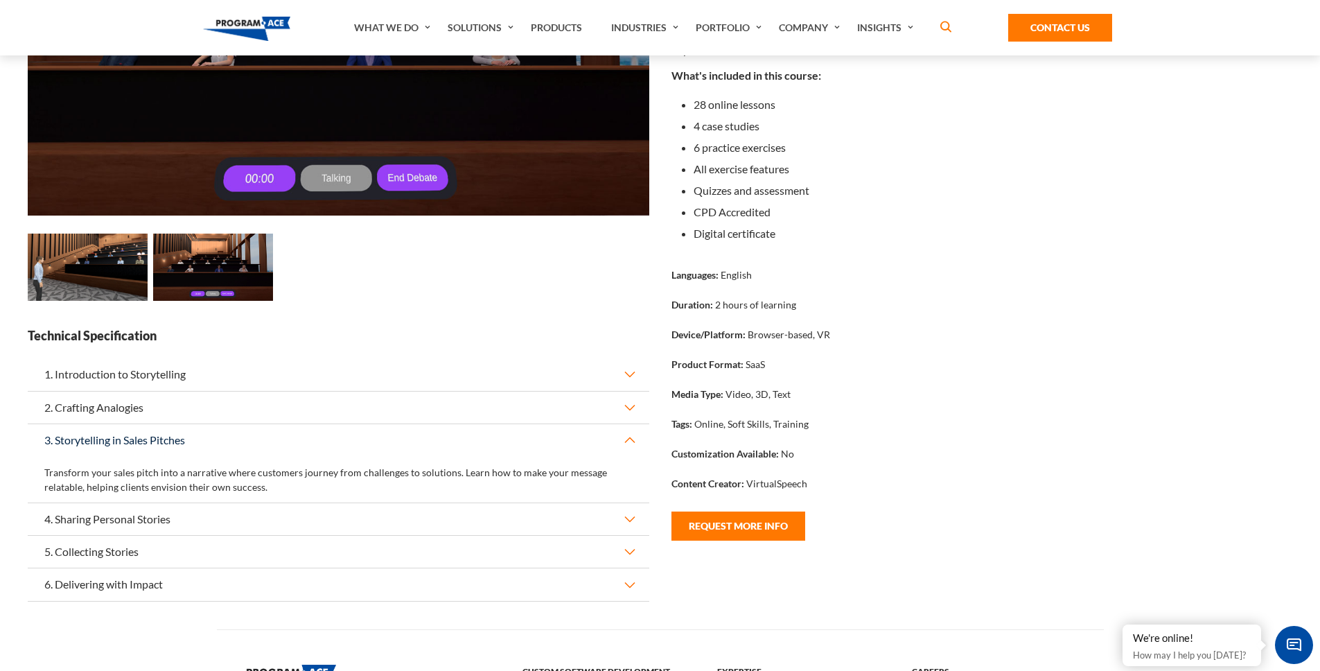
click at [186, 513] on button "4. Sharing Personal Stories" at bounding box center [339, 519] width 622 height 32
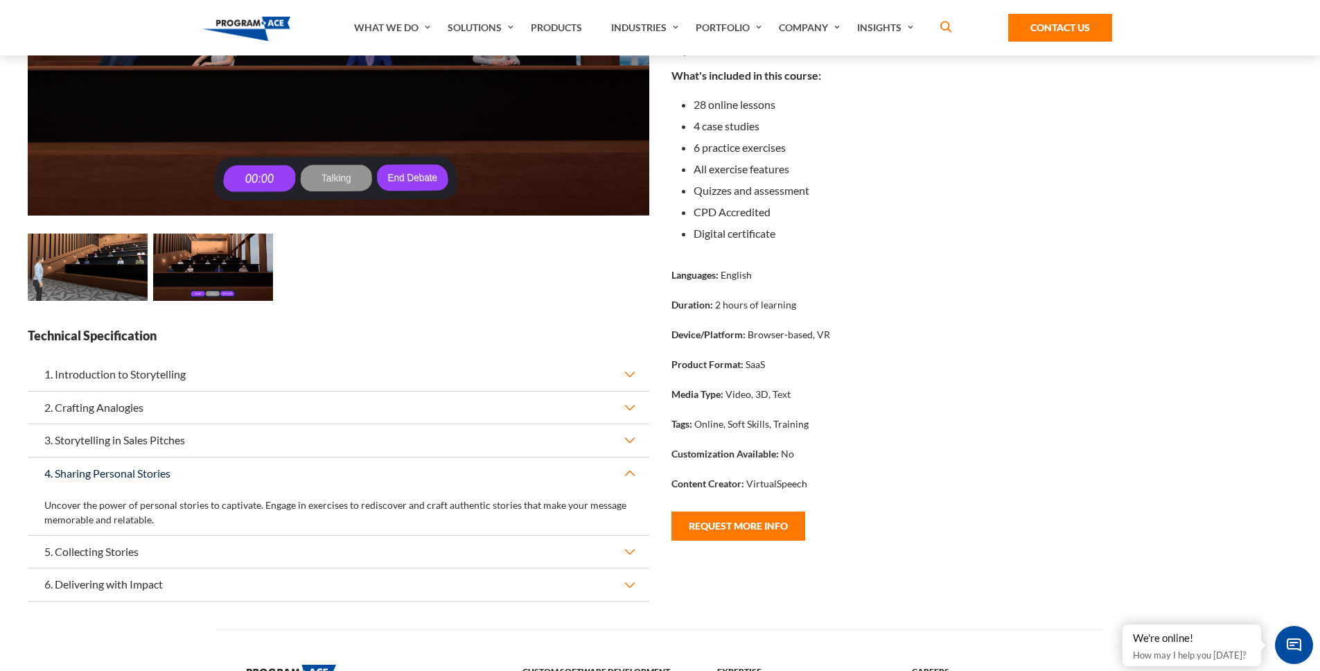
click at [156, 549] on button "5. Collecting Stories" at bounding box center [339, 552] width 622 height 32
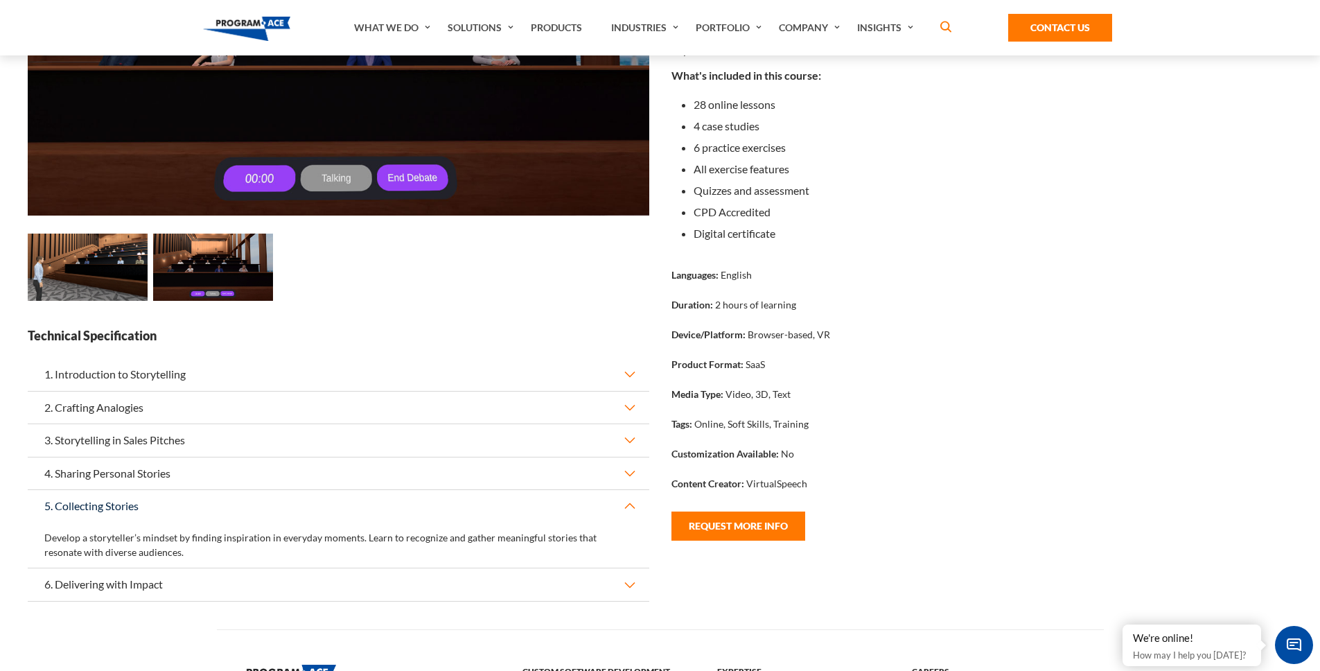
click at [150, 584] on button "6. Delivering with Impact" at bounding box center [339, 584] width 622 height 32
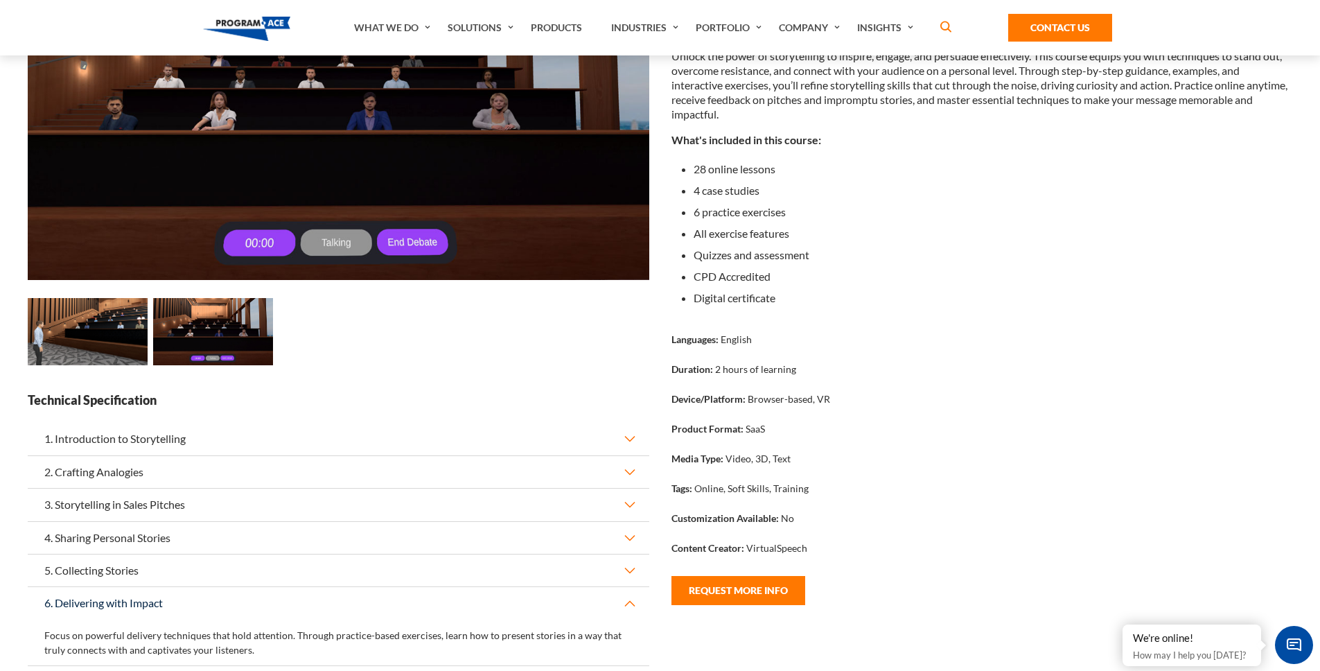
scroll to position [0, 0]
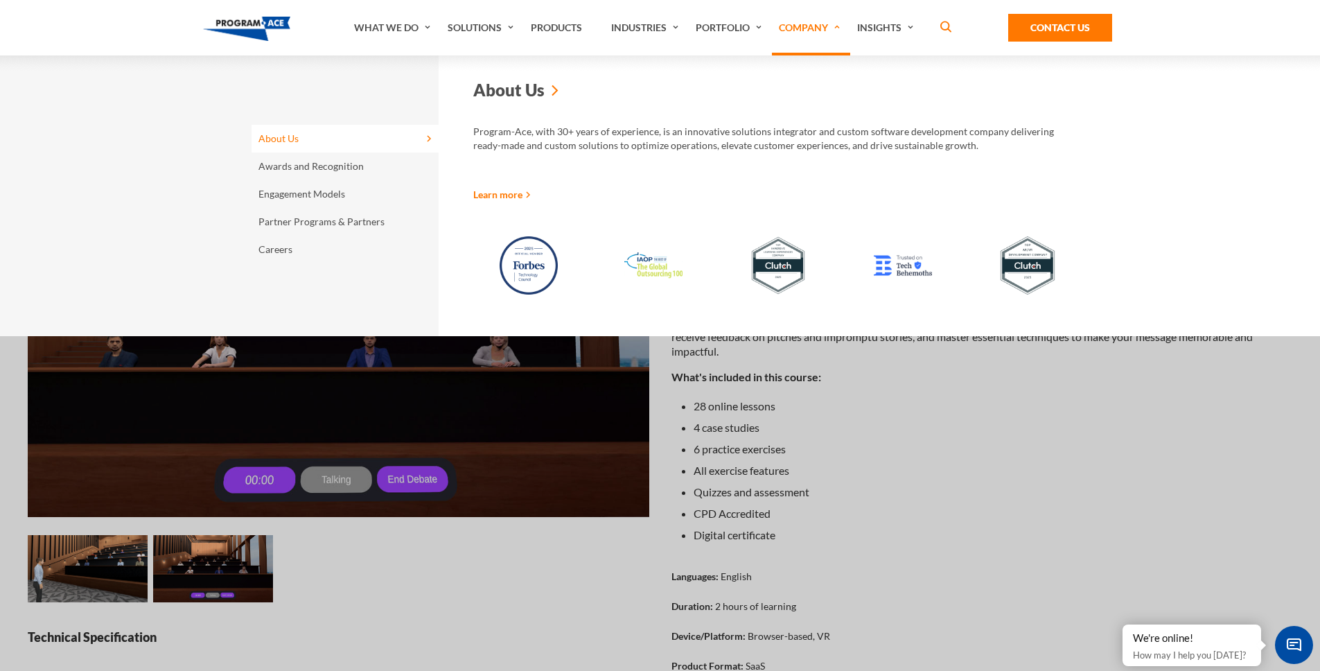
click at [819, 30] on link "Company" at bounding box center [811, 27] width 78 height 55
